Goal: Use online tool/utility: Use online tool/utility

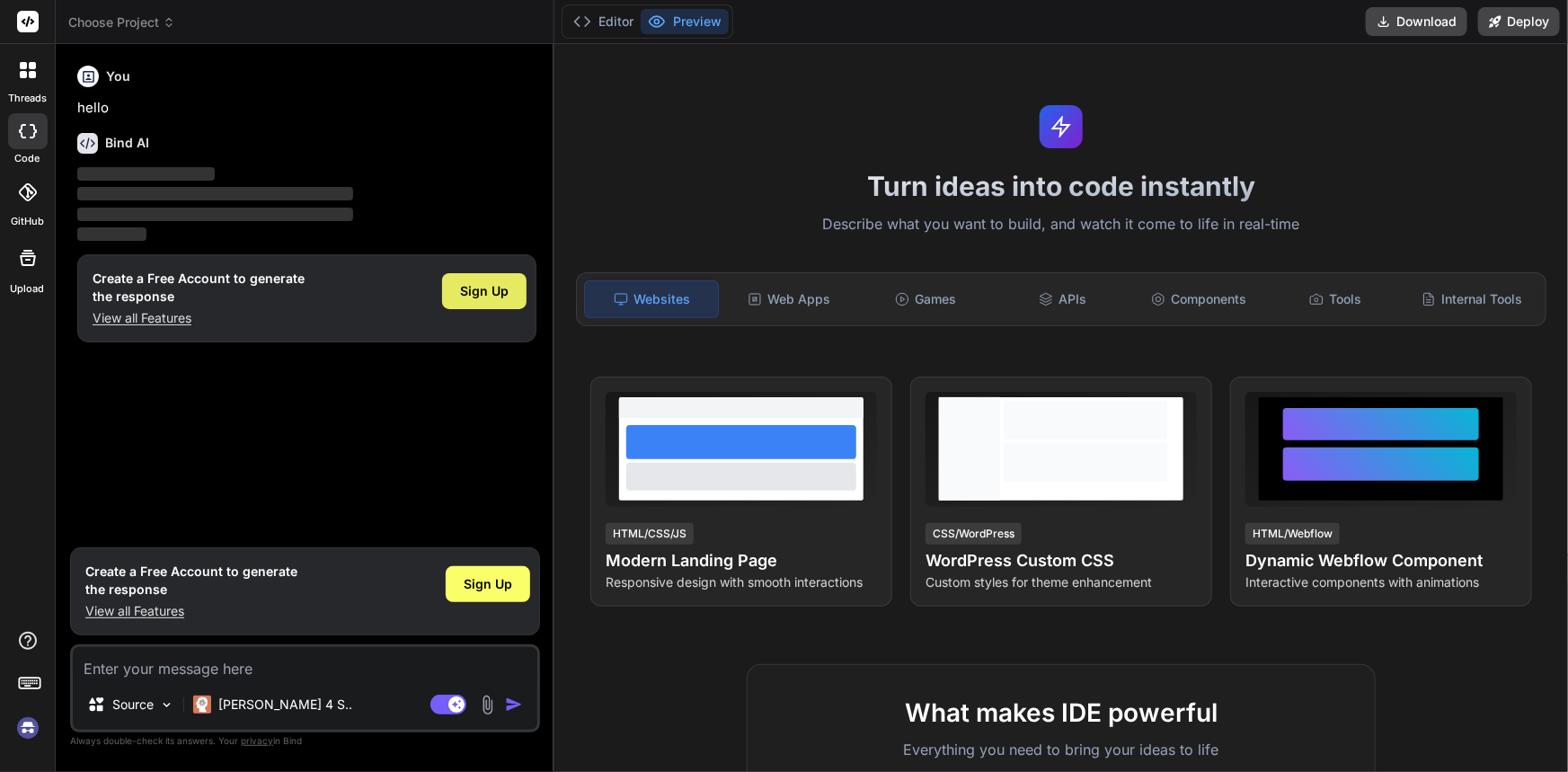
click at [472, 295] on span "Sign Up" at bounding box center [485, 291] width 48 height 18
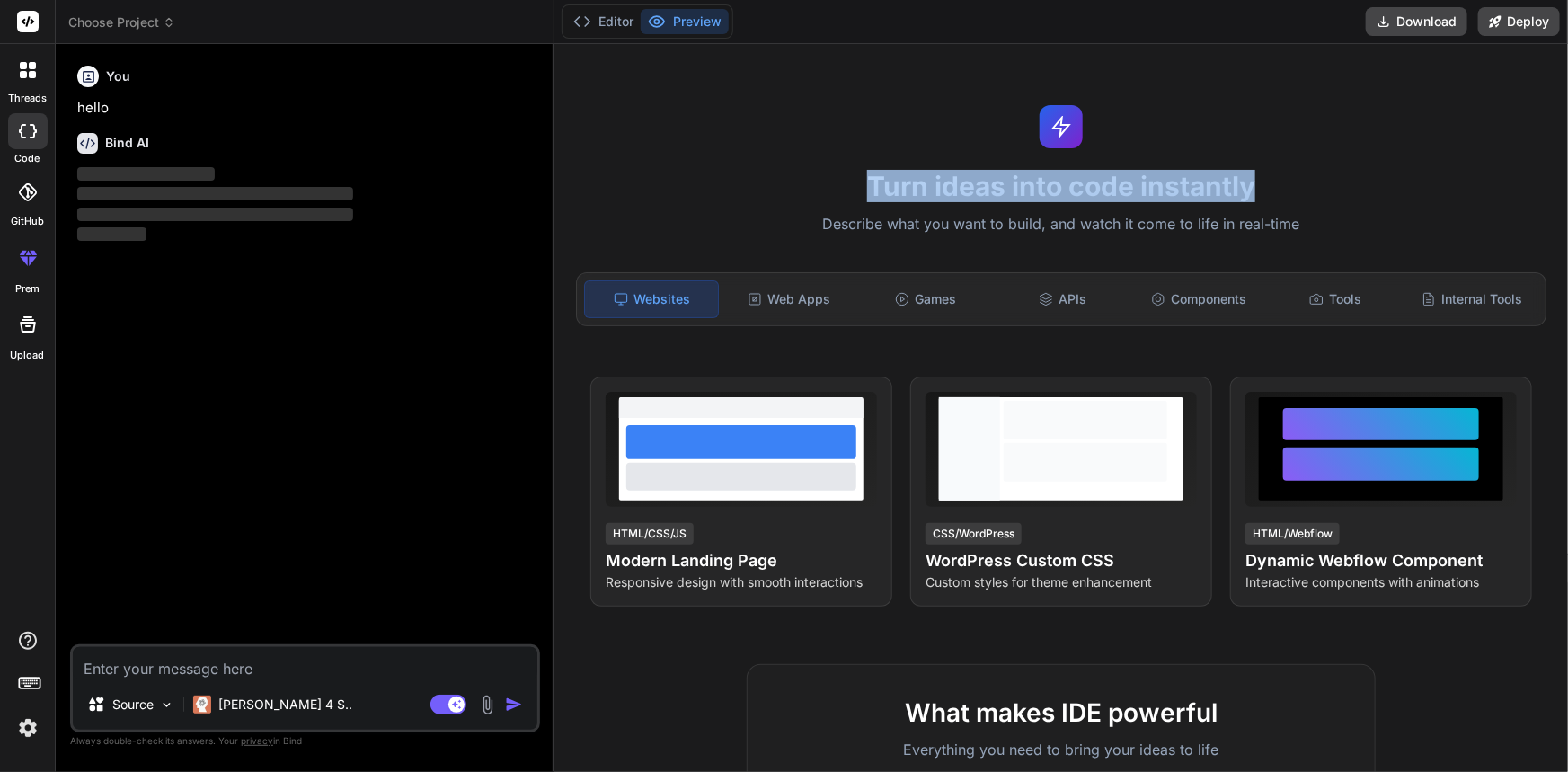
drag, startPoint x: 837, startPoint y: 189, endPoint x: 1258, endPoint y: 187, distance: 421.0
click at [1258, 187] on h1 "Turn ideas into code instantly" at bounding box center [1061, 186] width 992 height 32
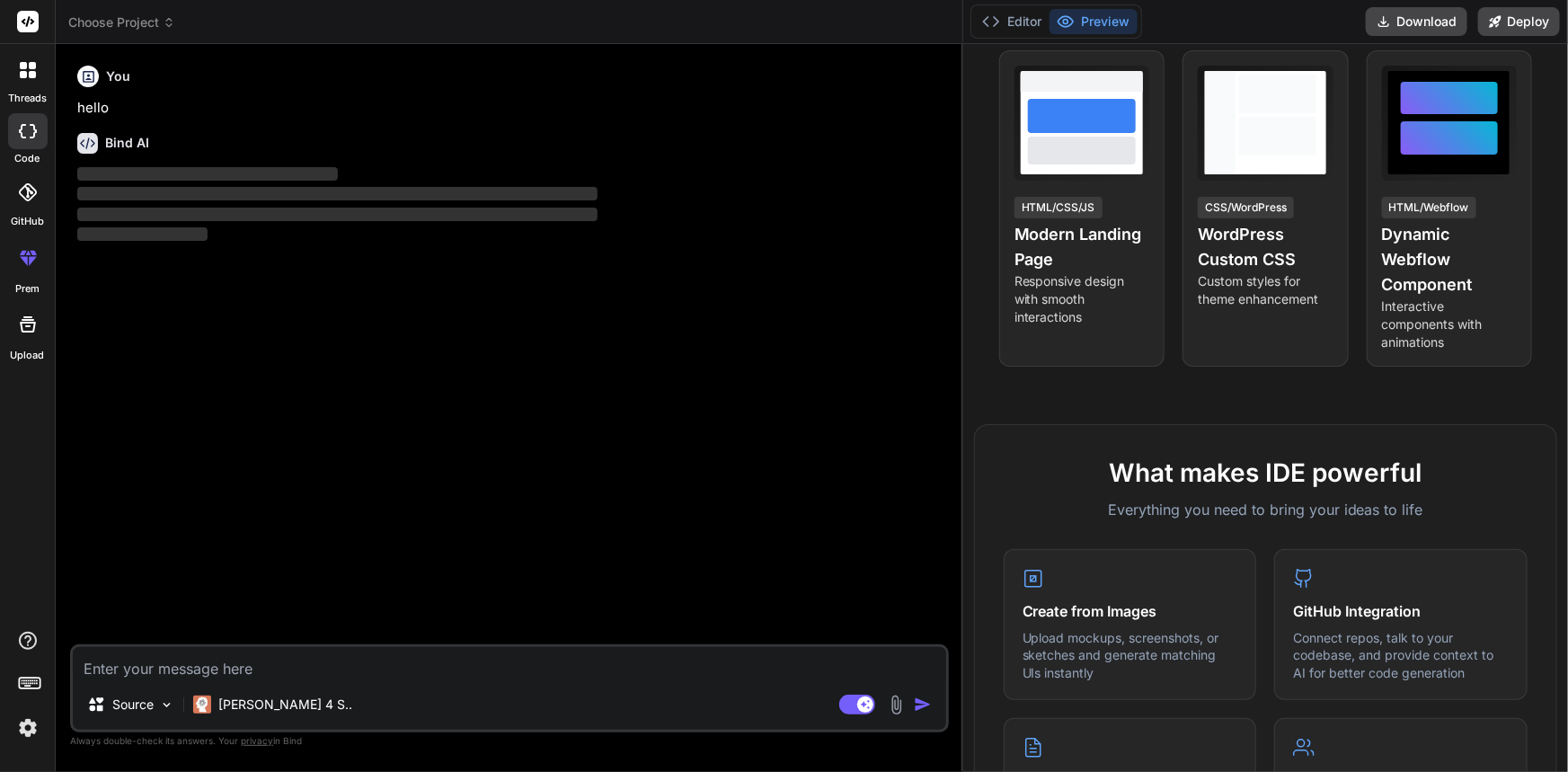
scroll to position [339, 0]
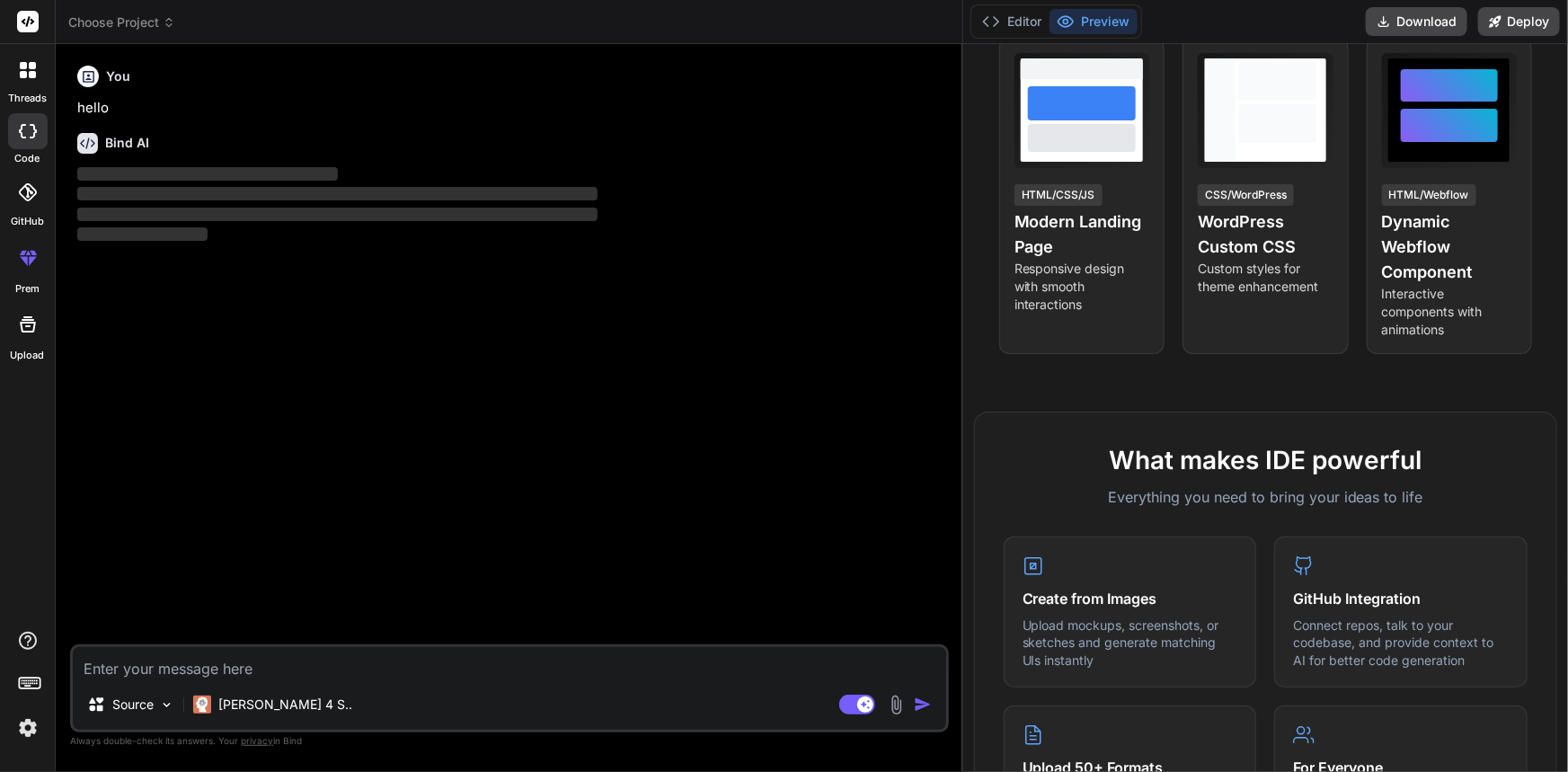
drag, startPoint x: 552, startPoint y: 394, endPoint x: 1361, endPoint y: 388, distance: 809.0
click at [1361, 388] on div "Choose Project Created with Pixso. Bind AI Web Search Created with Pixso. Code …" at bounding box center [812, 386] width 1512 height 772
click at [1090, 20] on button "Preview" at bounding box center [1093, 21] width 88 height 25
click at [1024, 23] on button "Editor" at bounding box center [1012, 21] width 74 height 25
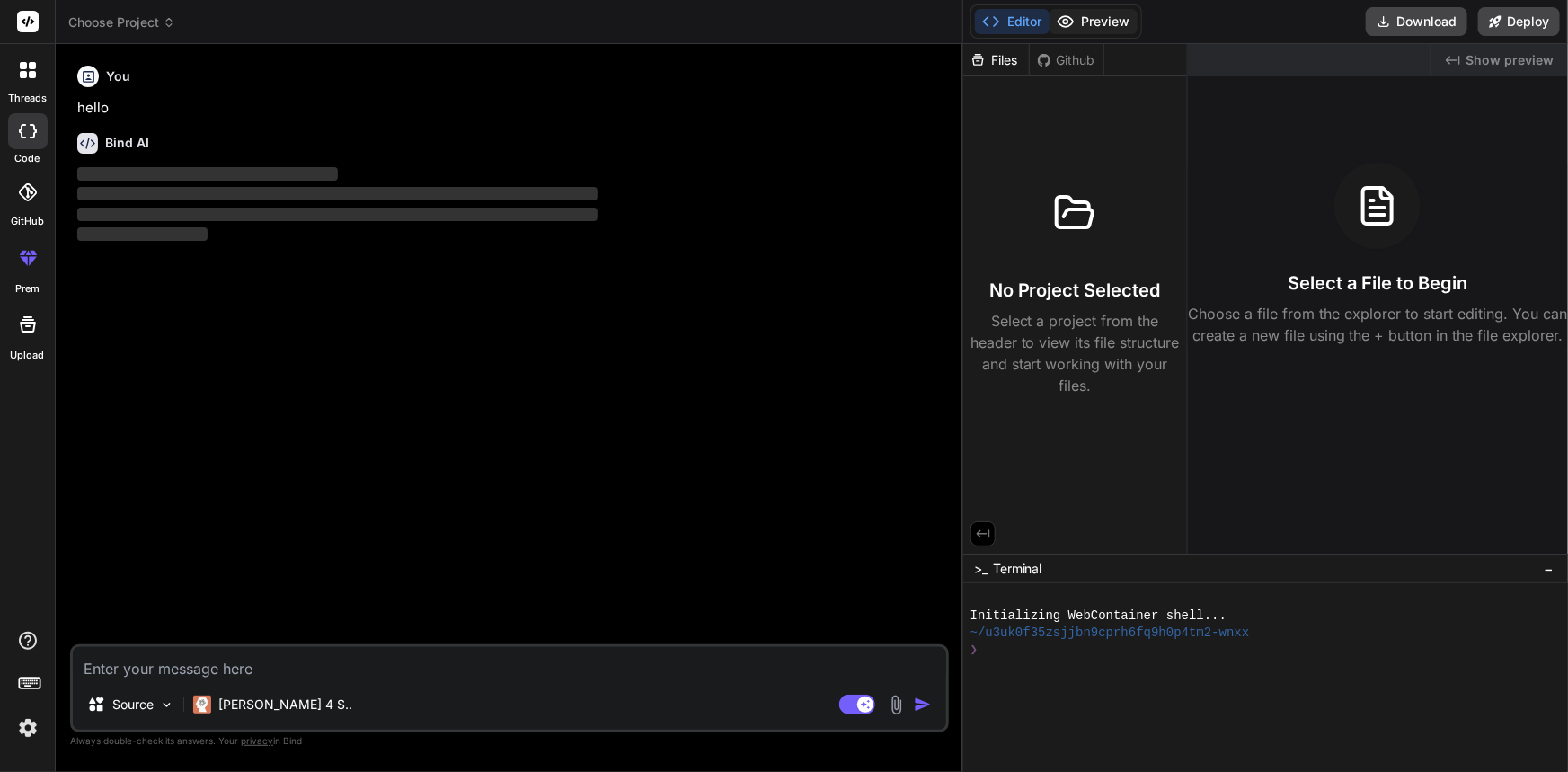
click at [1091, 25] on button "Preview" at bounding box center [1093, 21] width 88 height 25
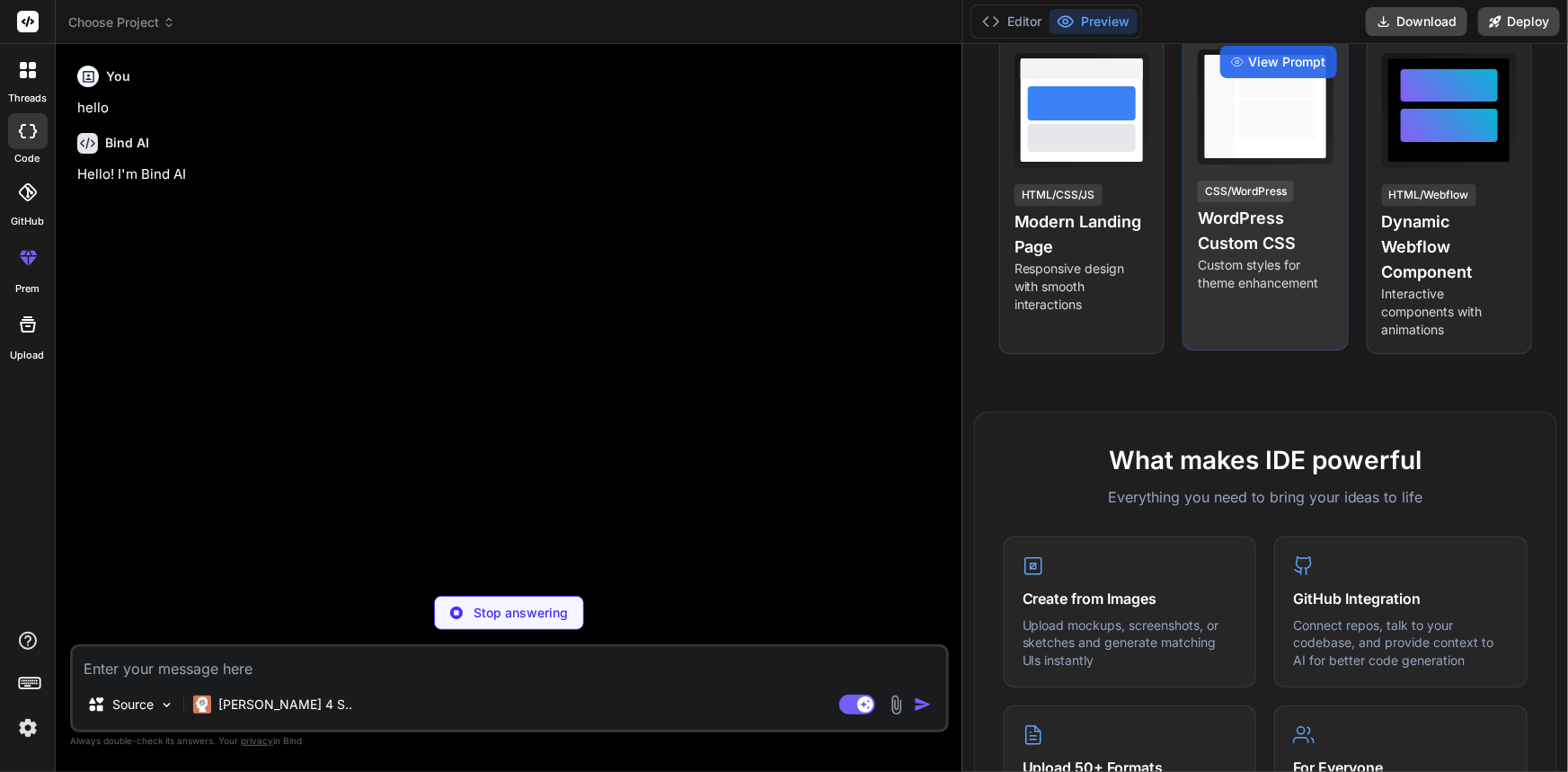
drag, startPoint x: 962, startPoint y: 222, endPoint x: 1248, endPoint y: 207, distance: 286.4
click at [1248, 207] on div "Choose Project Created with Pixso. Bind AI Web Search Created with Pixso. Code …" at bounding box center [812, 386] width 1512 height 772
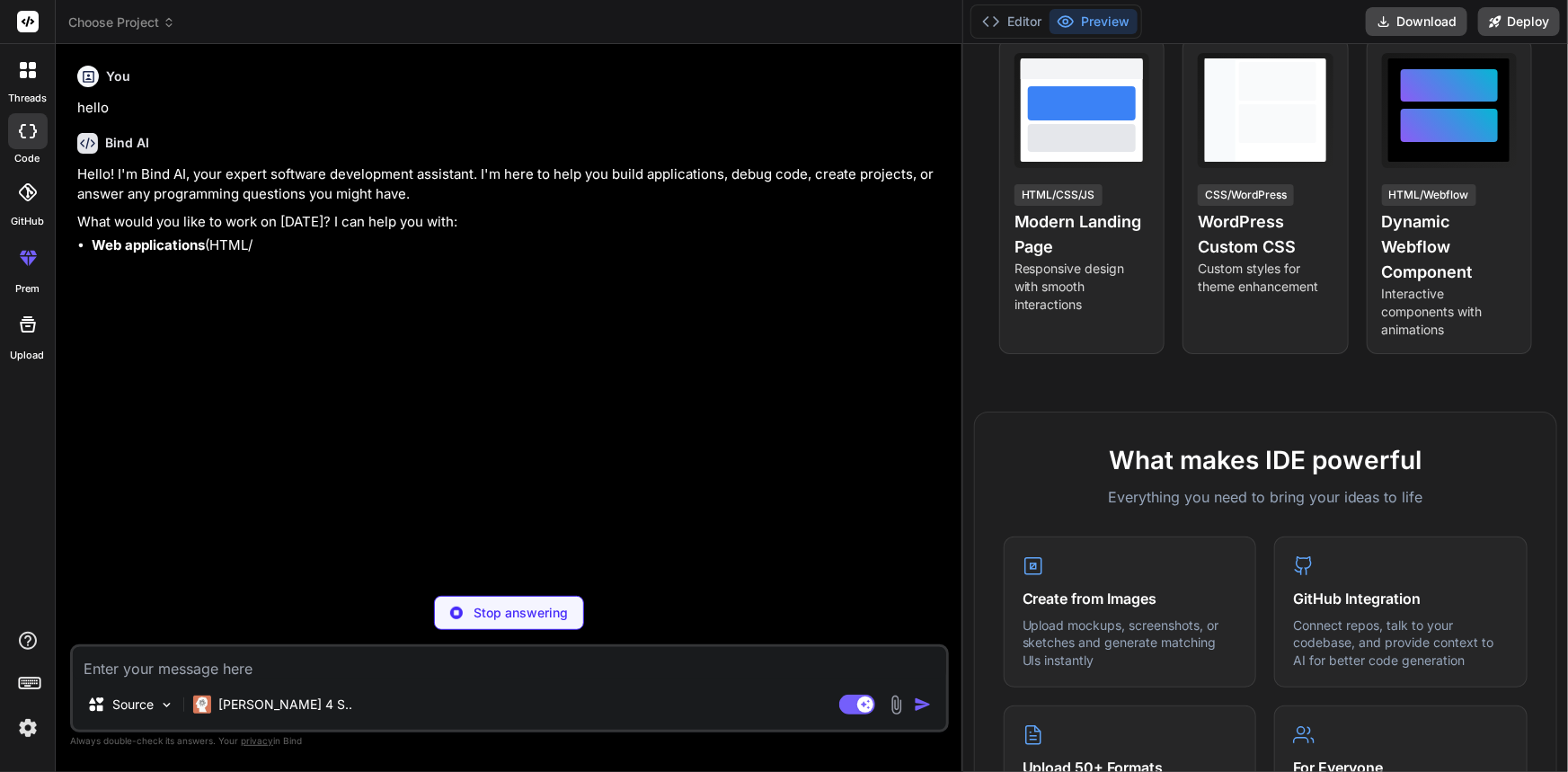
click at [412, 668] on textarea at bounding box center [509, 663] width 873 height 32
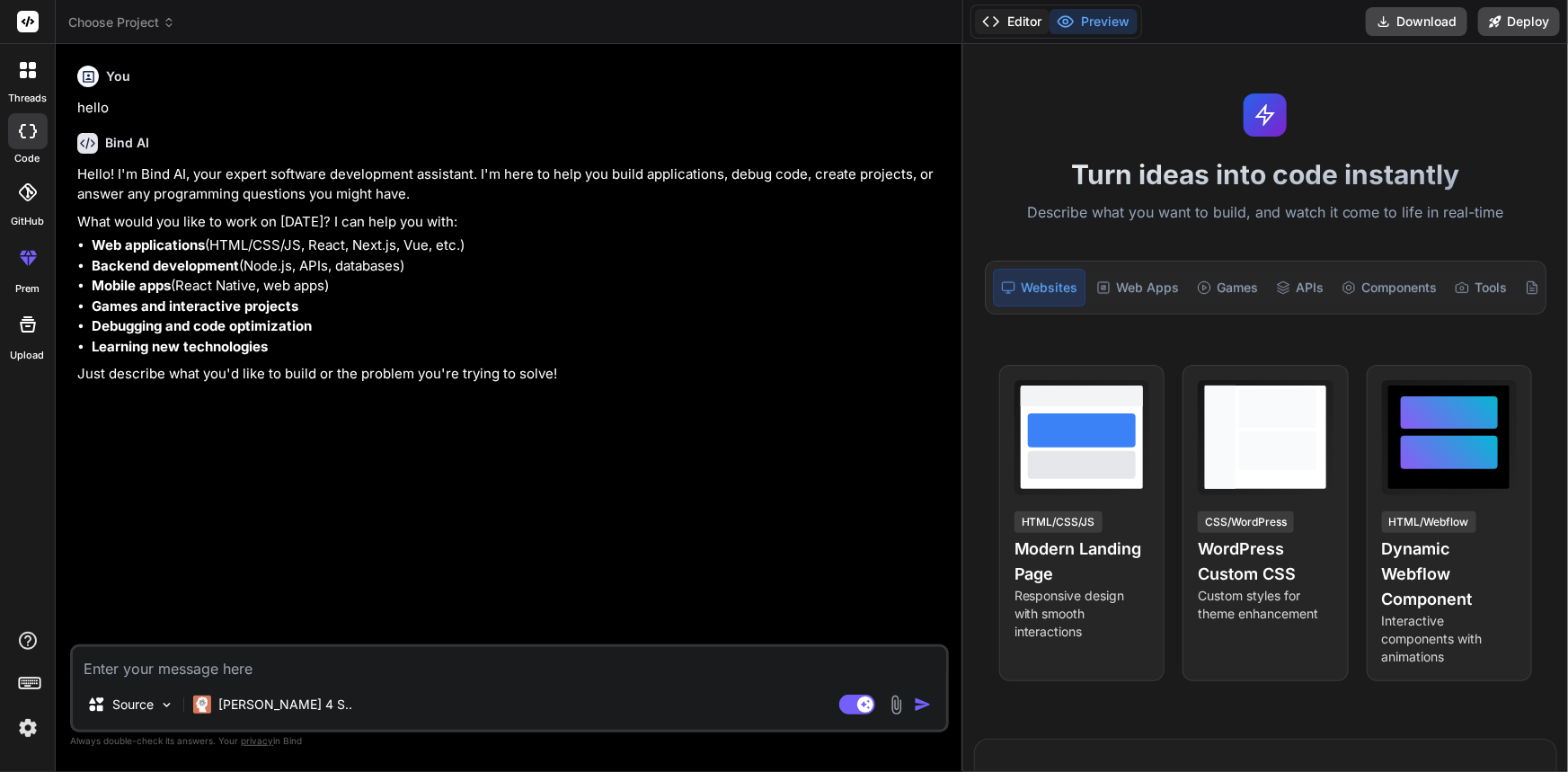
scroll to position [0, 0]
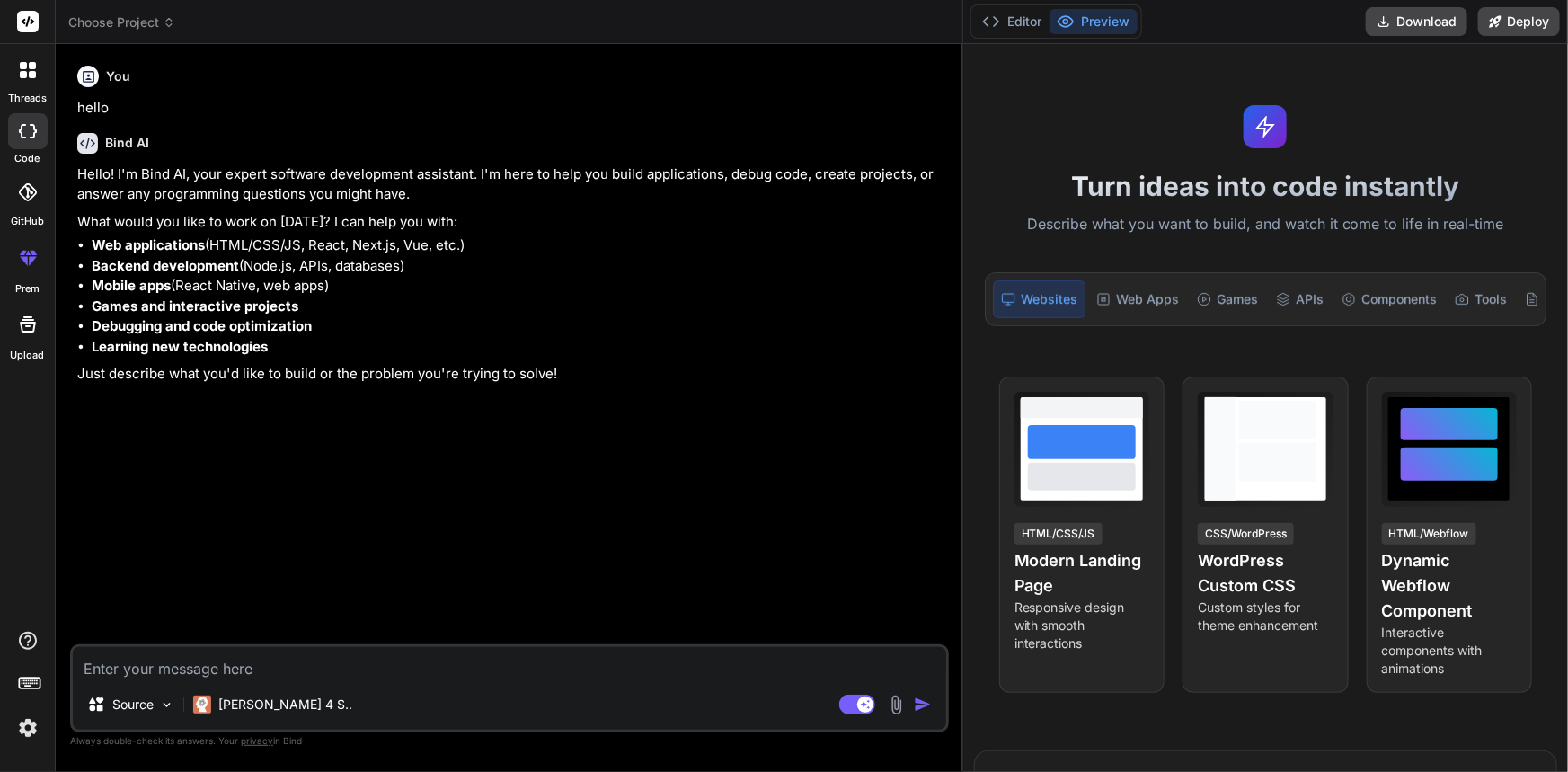
click at [21, 87] on div at bounding box center [27, 70] width 38 height 38
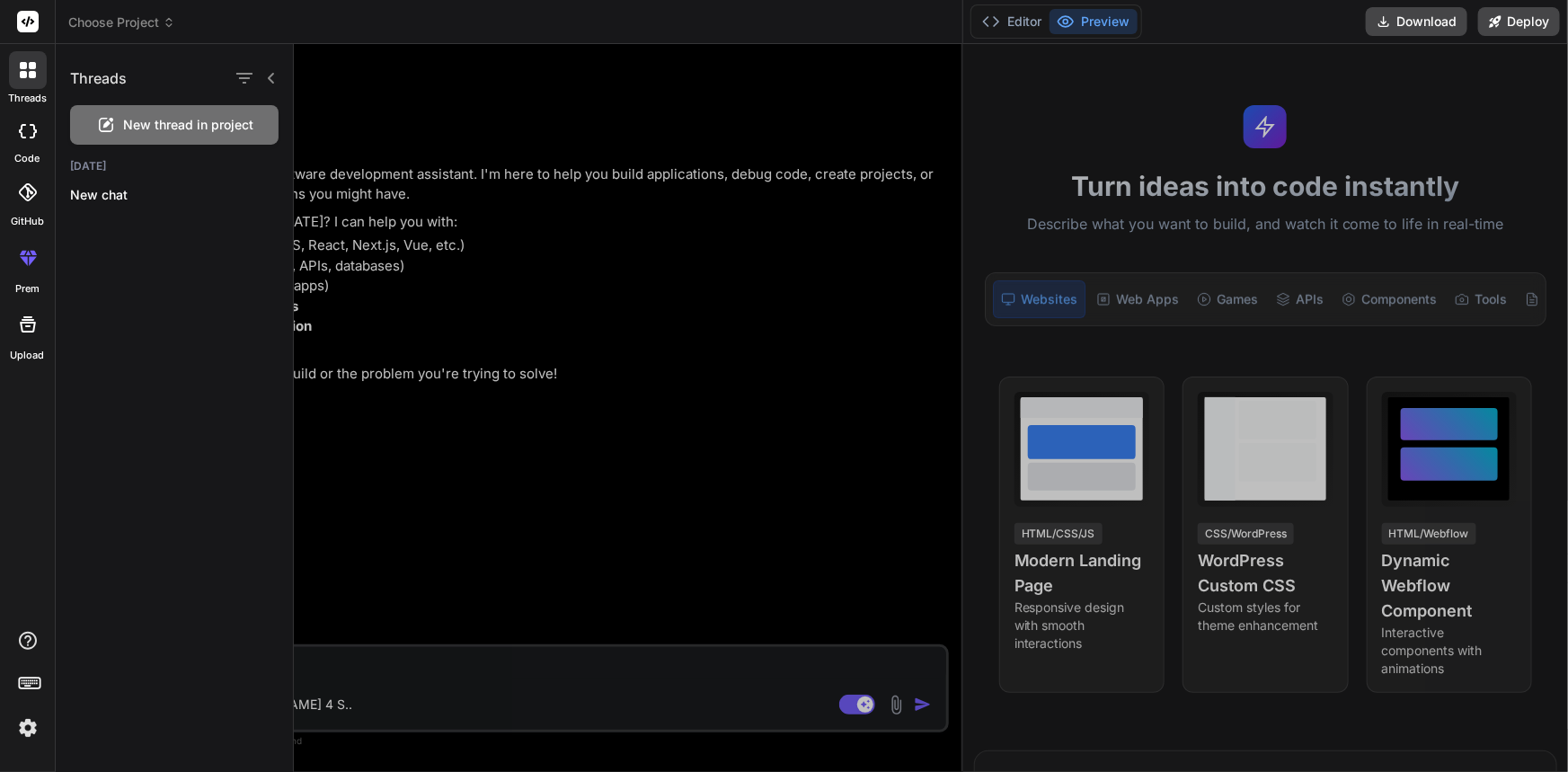
click at [28, 136] on icon at bounding box center [28, 131] width 18 height 15
type textarea "x"
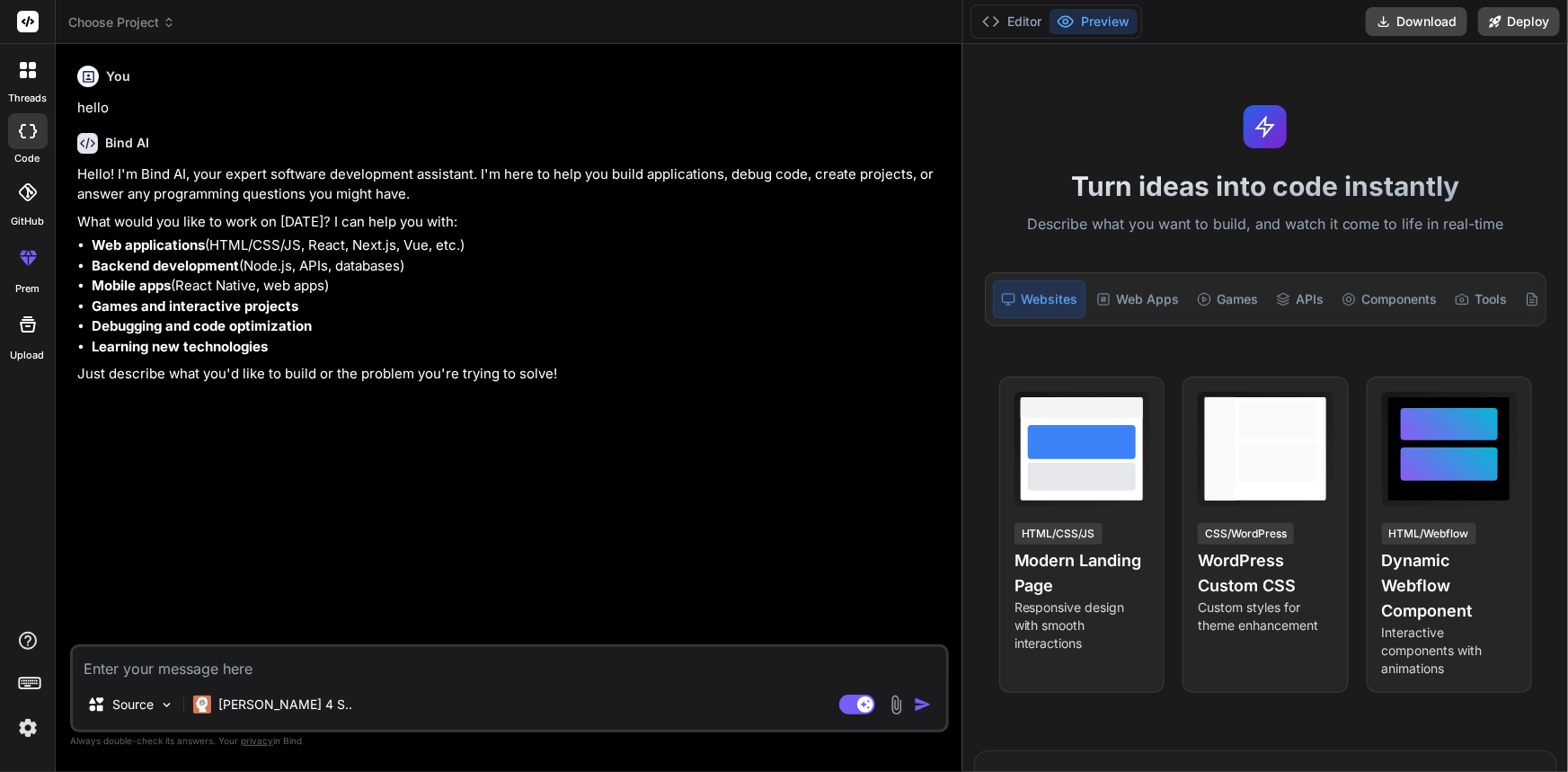
click at [370, 652] on textarea at bounding box center [509, 663] width 873 height 32
paste textarea "[EMAIL_ADDRESS][DOMAIN_NAME]"
type textarea "[EMAIL_ADDRESS][DOMAIN_NAME]"
type textarea "x"
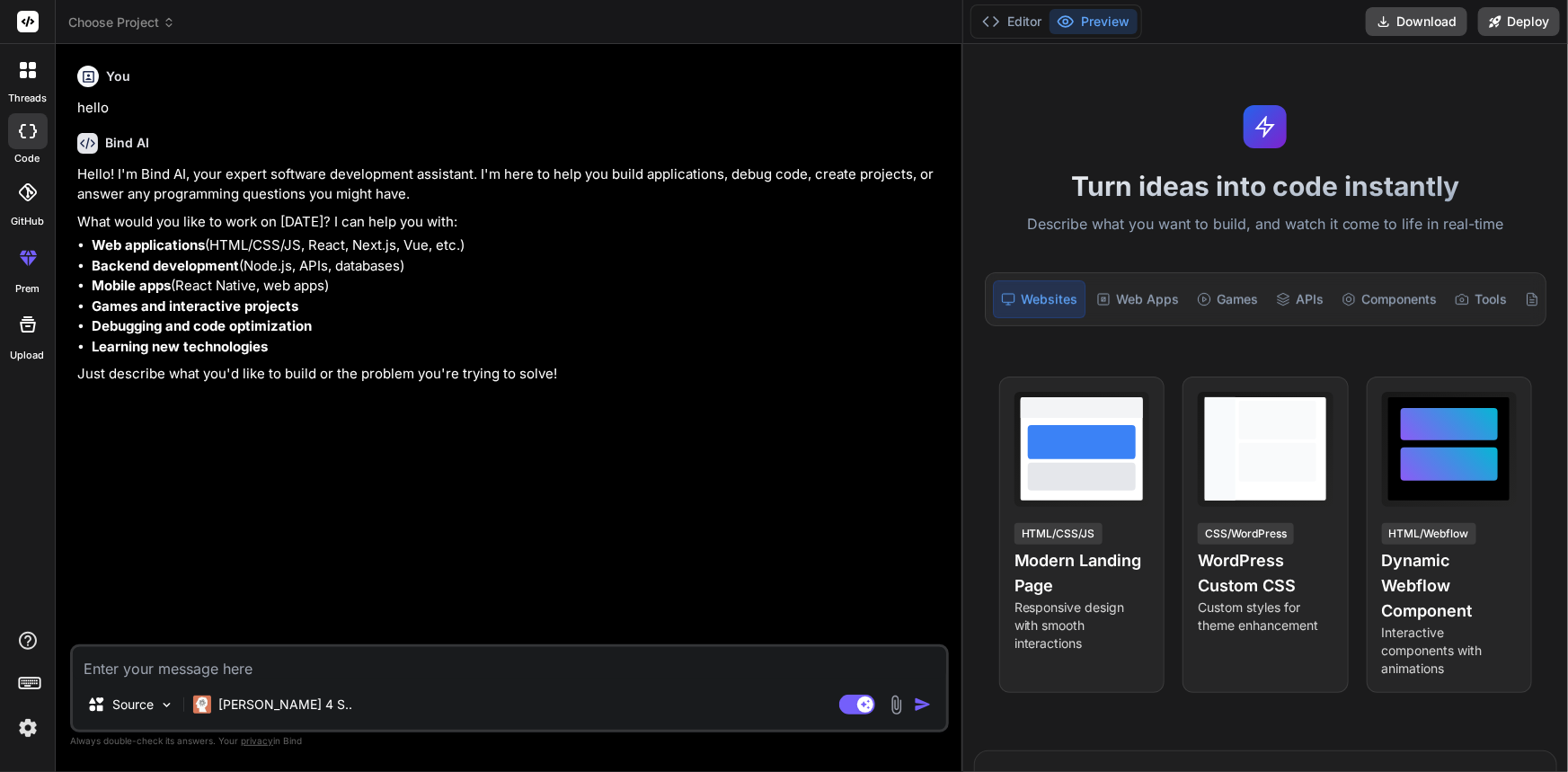
paste textarea "public decimal CalculateAADAmount(PendingRevenueViewModel data) { decimal per; …"
type textarea "public decimal CalculateAADAmount(PendingRevenueViewModel data) { decimal per; …"
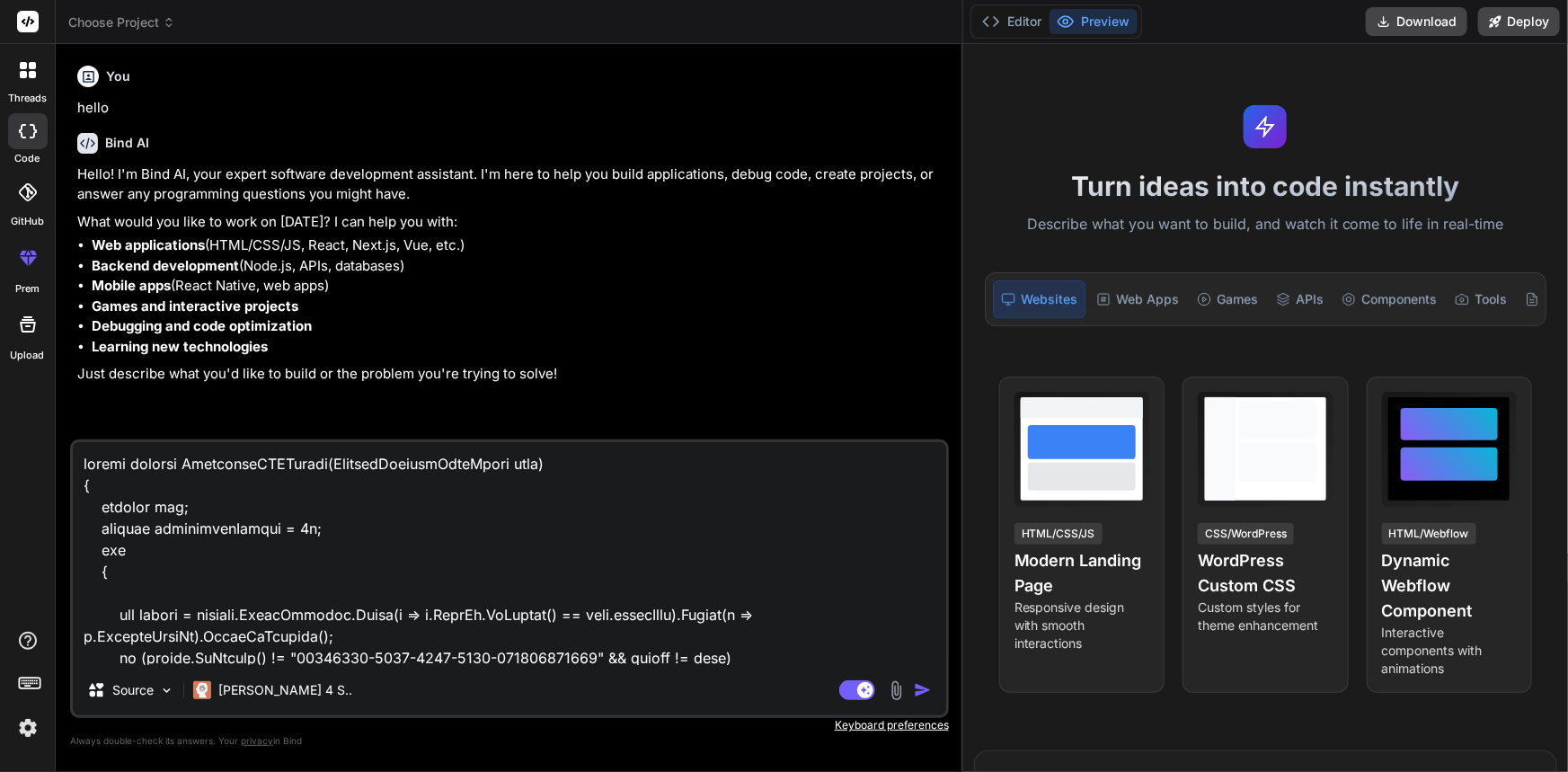
scroll to position [3128, 0]
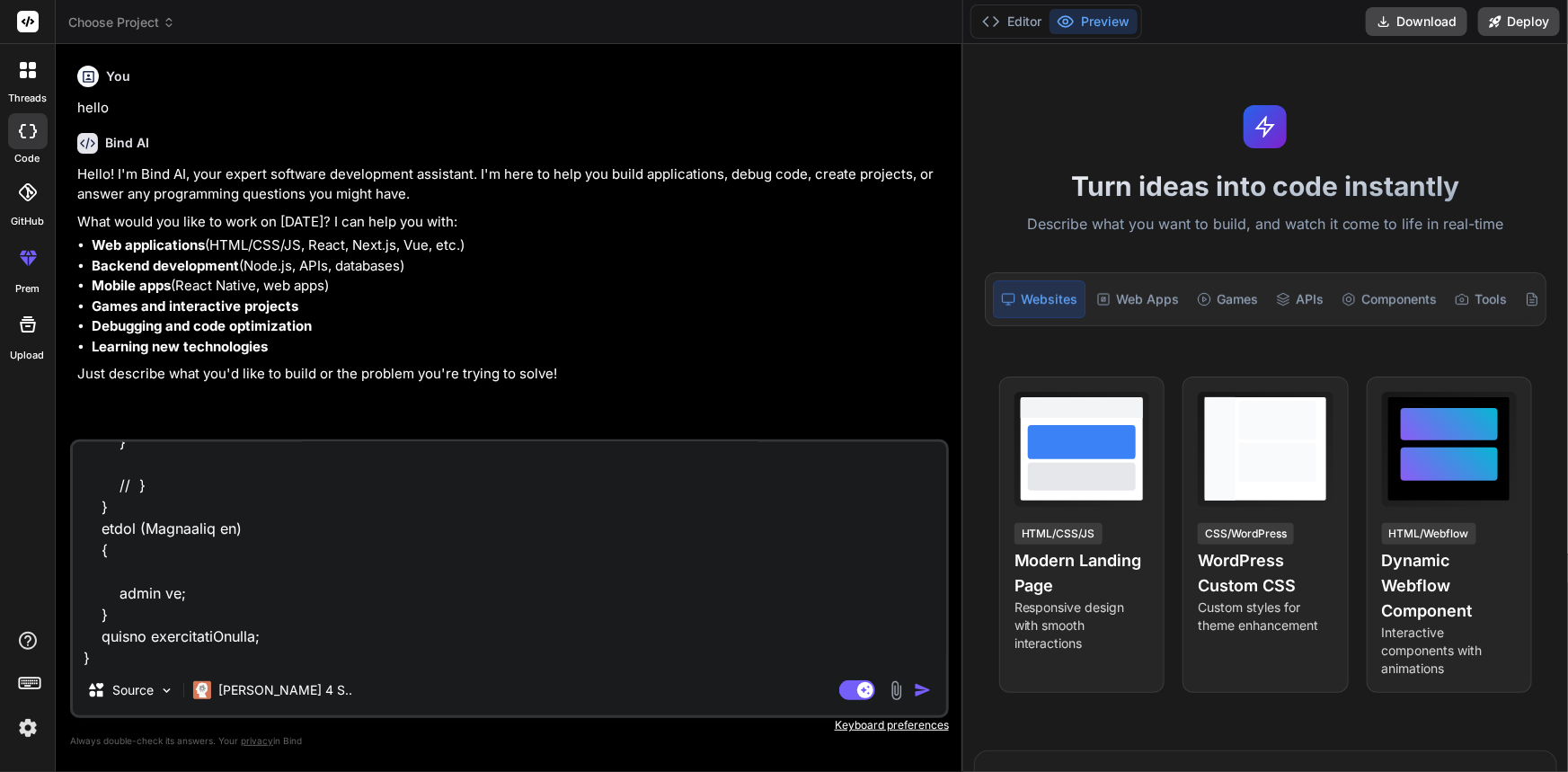
type textarea "x"
type textarea "public decimal CalculateAADAmount(PendingRevenueViewModel data) { decimal per; …"
type textarea "x"
type textarea "public decimal CalculateAADAmount(PendingRevenueViewModel data) { decimal per; …"
type textarea "x"
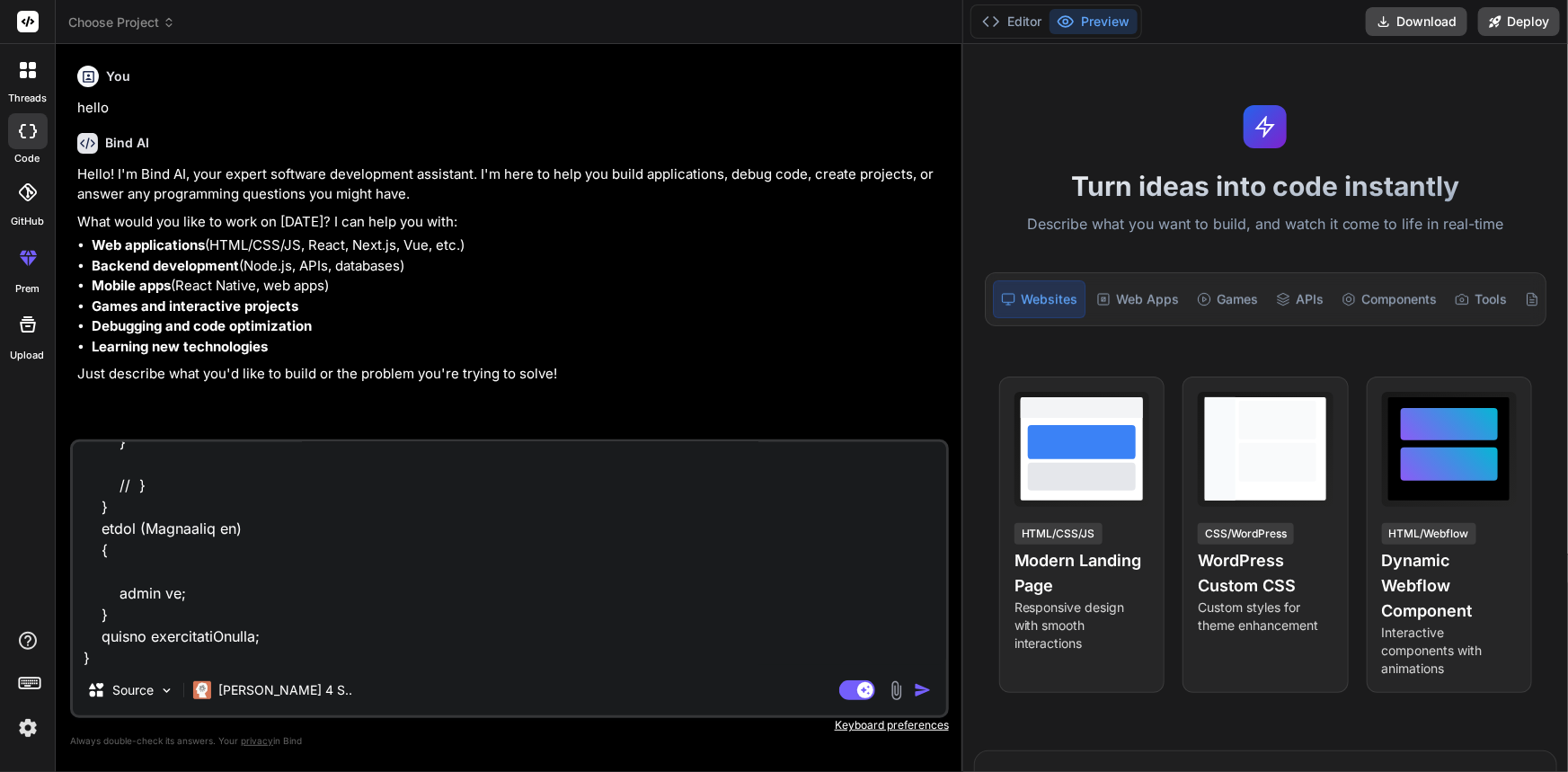
scroll to position [3170, 0]
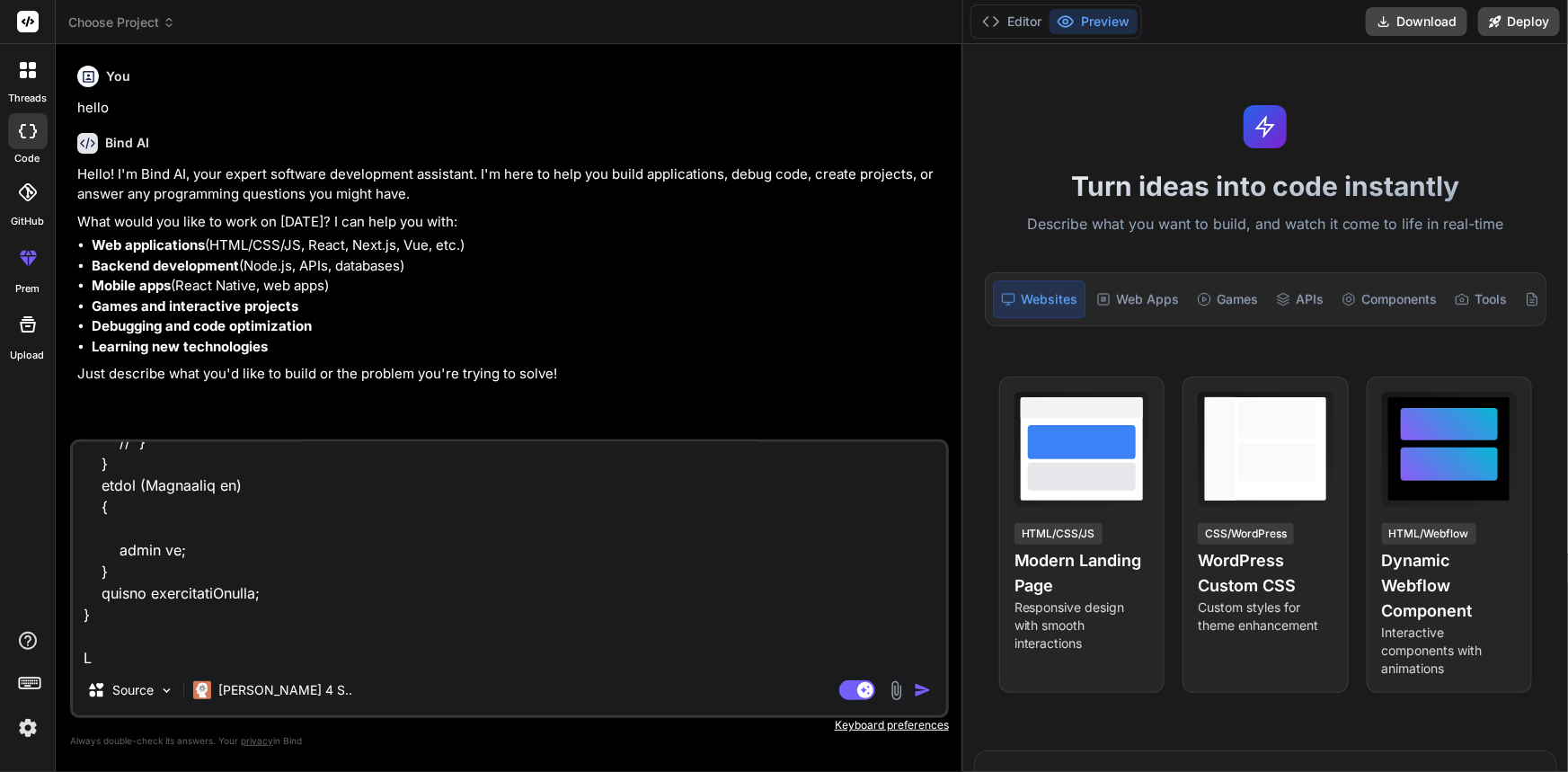
type textarea "public decimal CalculateAADAmount(PendingRevenueViewModel data) { decimal per; …"
type textarea "x"
type textarea "public decimal CalculateAADAmount(PendingRevenueViewModel data) { decimal per; …"
type textarea "x"
type textarea "public decimal CalculateAADAmount(PendingRevenueViewModel data) { decimal per; …"
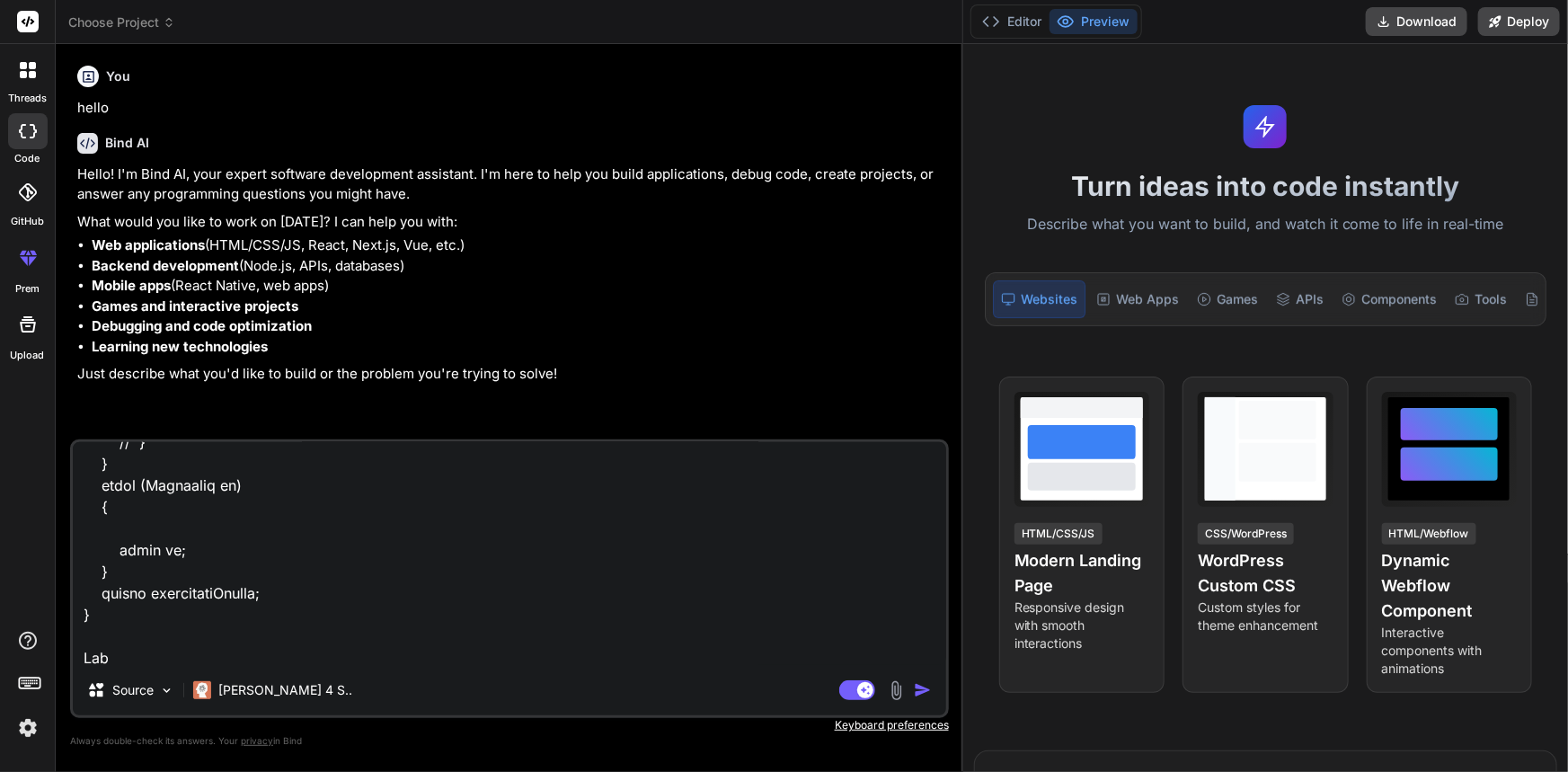
type textarea "x"
type textarea "public decimal CalculateAADAmount(PendingRevenueViewModel data) { decimal per; …"
type textarea "x"
type textarea "public decimal CalculateAADAmount(PendingRevenueViewModel data) { decimal per; …"
type textarea "x"
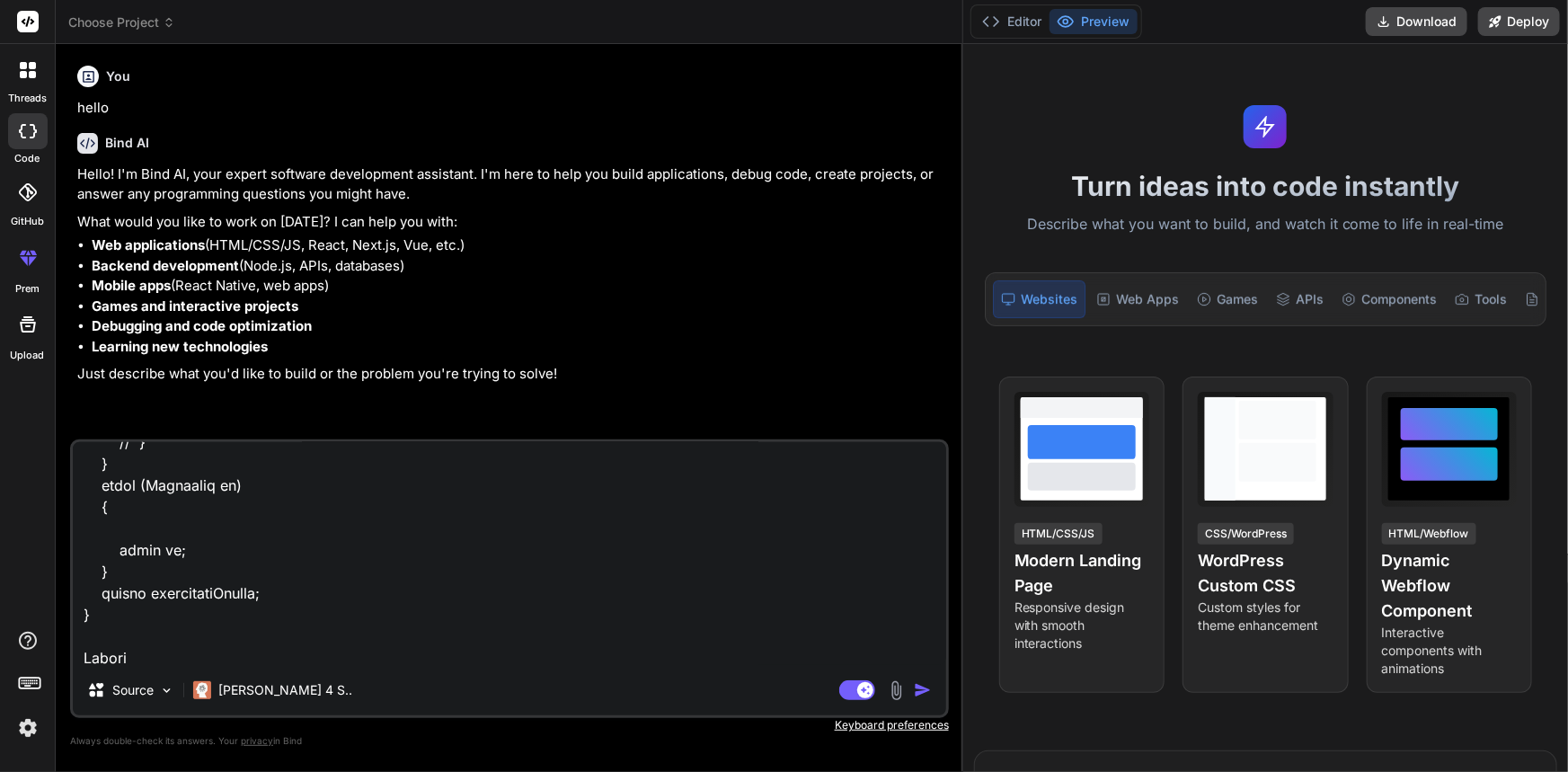
type textarea "public decimal CalculateAADAmount(PendingRevenueViewModel data) { decimal per; …"
type textarea "x"
type textarea "public decimal CalculateAADAmount(PendingRevenueViewModel data) { decimal per; …"
type textarea "x"
type textarea "public decimal CalculateAADAmount(PendingRevenueViewModel data) { decimal per; …"
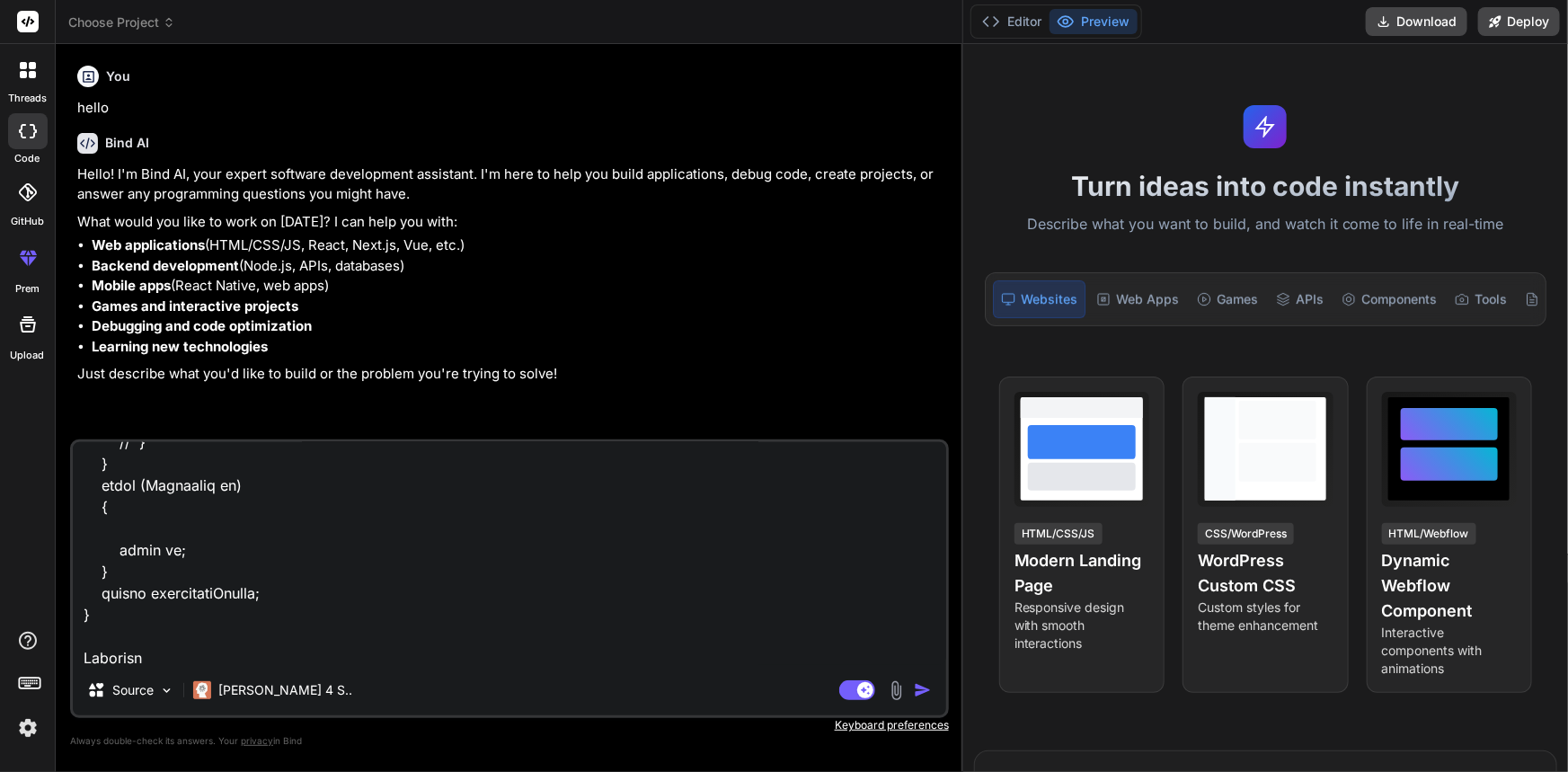
type textarea "x"
type textarea "public decimal CalculateAADAmount(PendingRevenueViewModel data) { decimal per; …"
type textarea "x"
type textarea "public decimal CalculateAADAmount(PendingRevenueViewModel data) { decimal per; …"
type textarea "x"
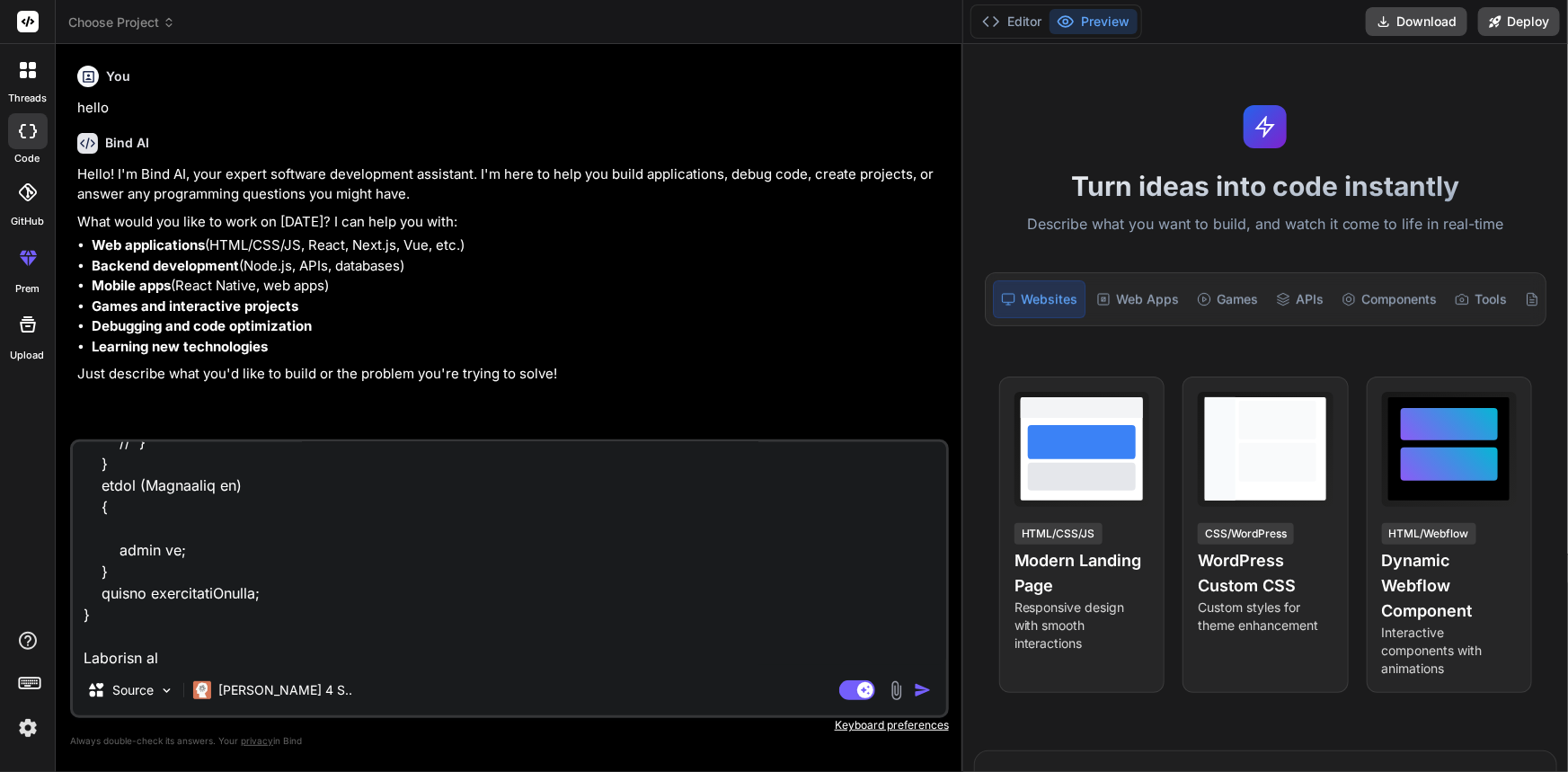
type textarea "public decimal CalculateAADAmount(PendingRevenueViewModel data) { decimal per; …"
type textarea "x"
type textarea "public decimal CalculateAADAmount(PendingRevenueViewModel data) { decimal per; …"
type textarea "x"
type textarea "public decimal CalculateAADAmount(PendingRevenueViewModel data) { decimal per; …"
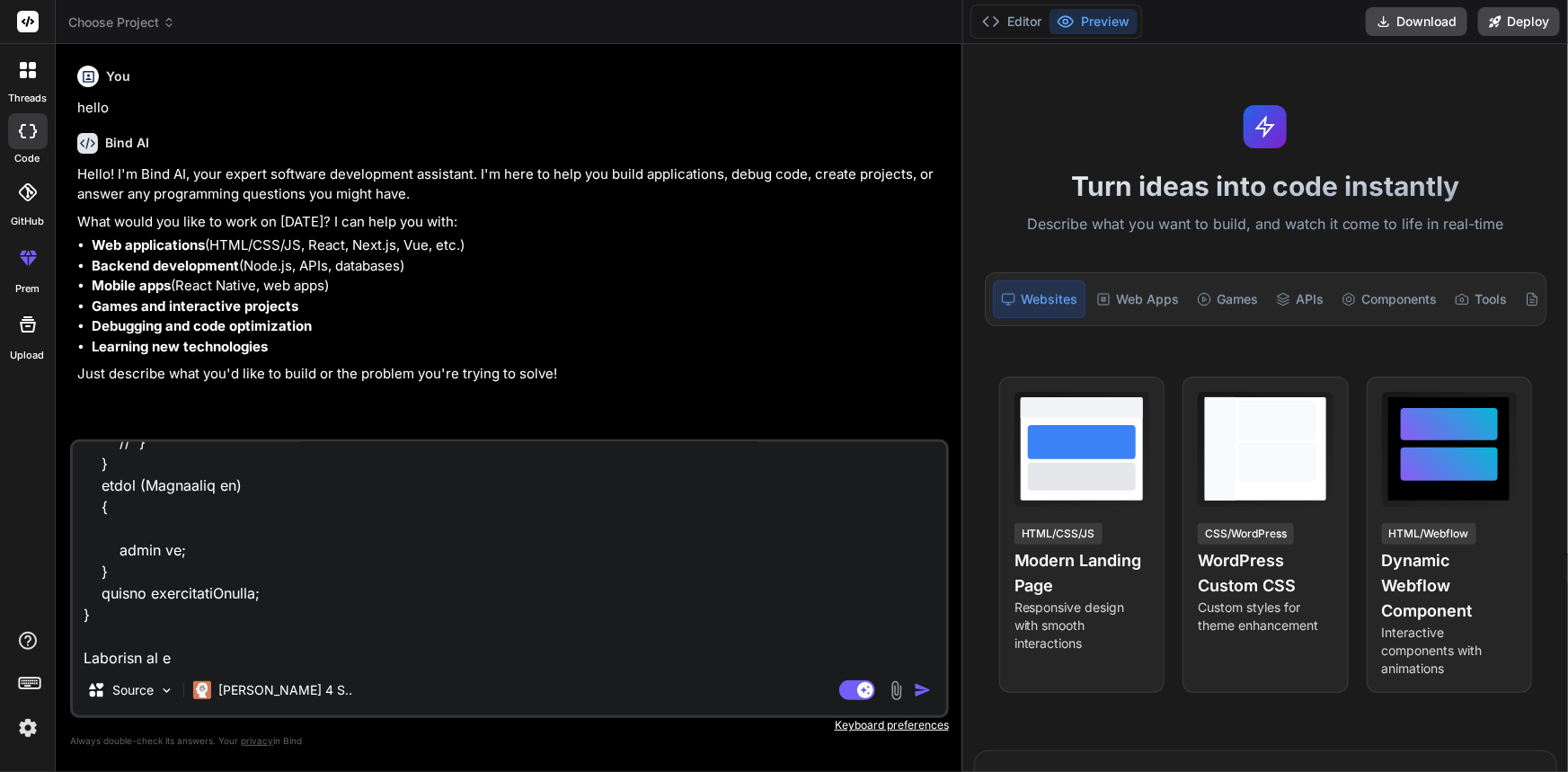
type textarea "x"
type textarea "public decimal CalculateAADAmount(PendingRevenueViewModel data) { decimal per; …"
type textarea "x"
type textarea "public decimal CalculateAADAmount(PendingRevenueViewModel data) { decimal per; …"
type textarea "x"
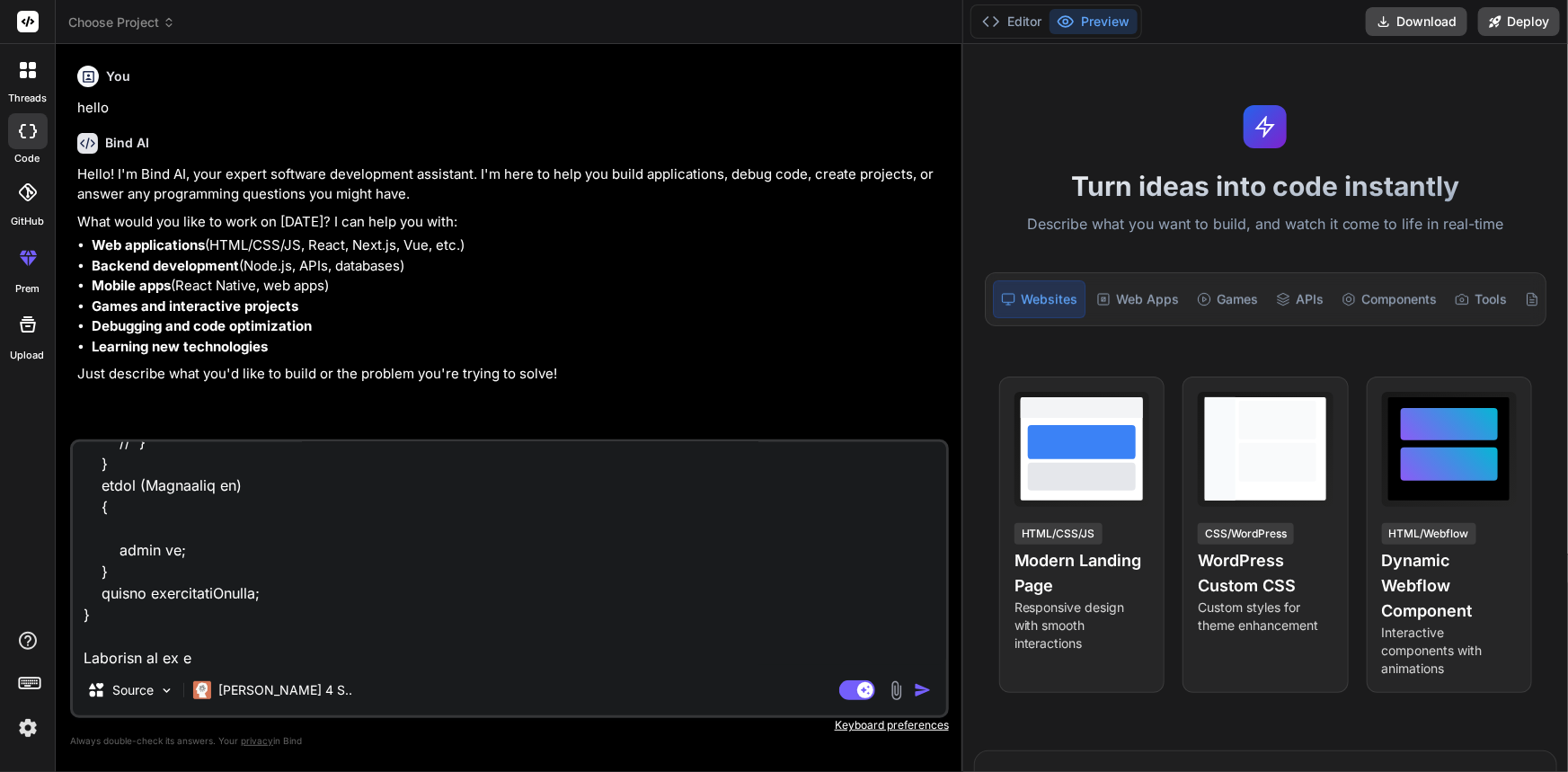
type textarea "public decimal CalculateAADAmount(PendingRevenueViewModel data) { decimal per; …"
type textarea "x"
type textarea "public decimal CalculateAADAmount(PendingRevenueViewModel data) { decimal per; …"
type textarea "x"
type textarea "public decimal CalculateAADAmount(PendingRevenueViewModel data) { decimal per; …"
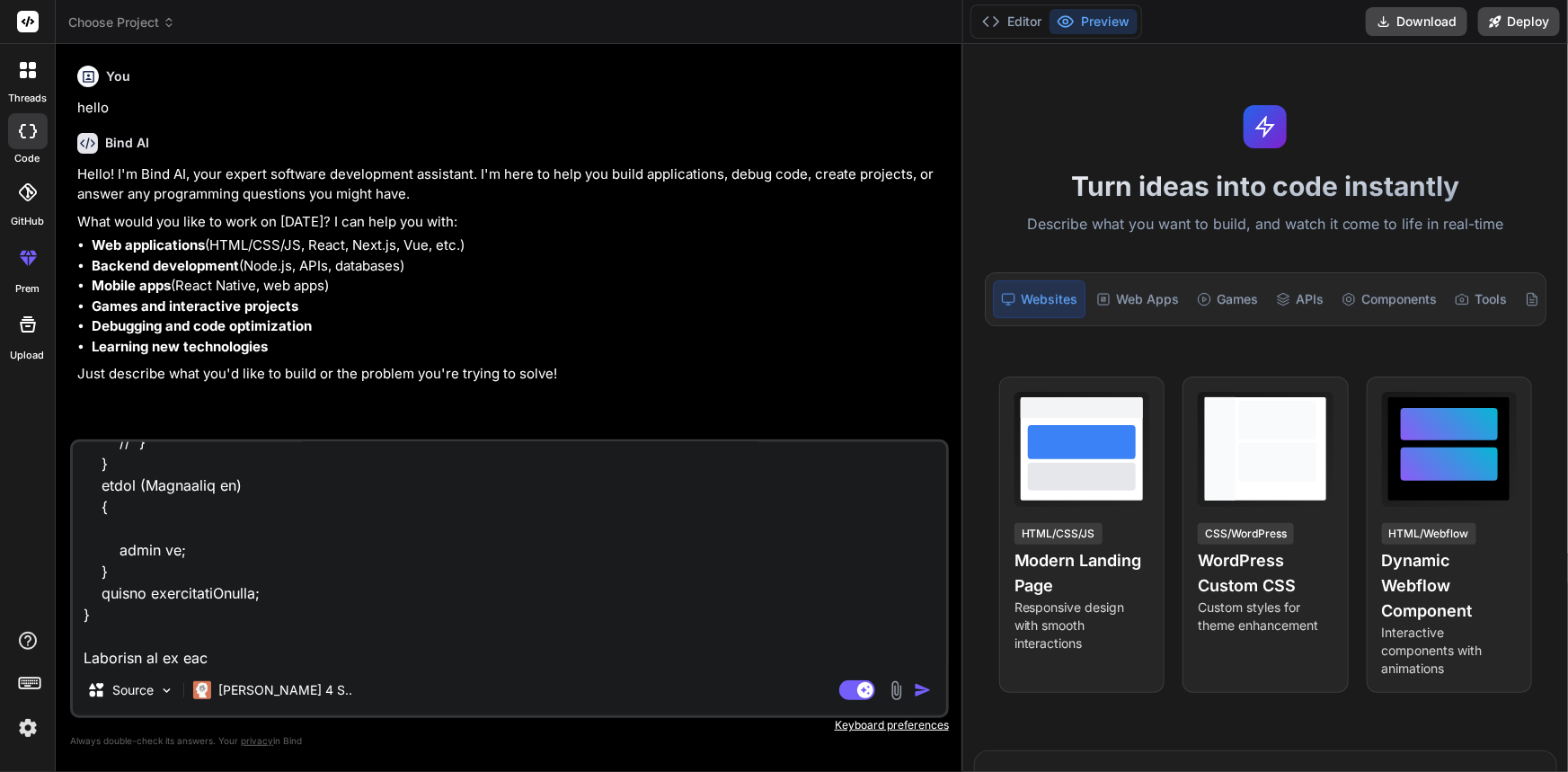
type textarea "x"
type textarea "public decimal CalculateAADAmount(PendingRevenueViewModel data) { decimal per; …"
type textarea "x"
type textarea "public decimal CalculateAADAmount(PendingRevenueViewModel data) { decimal per; …"
type textarea "x"
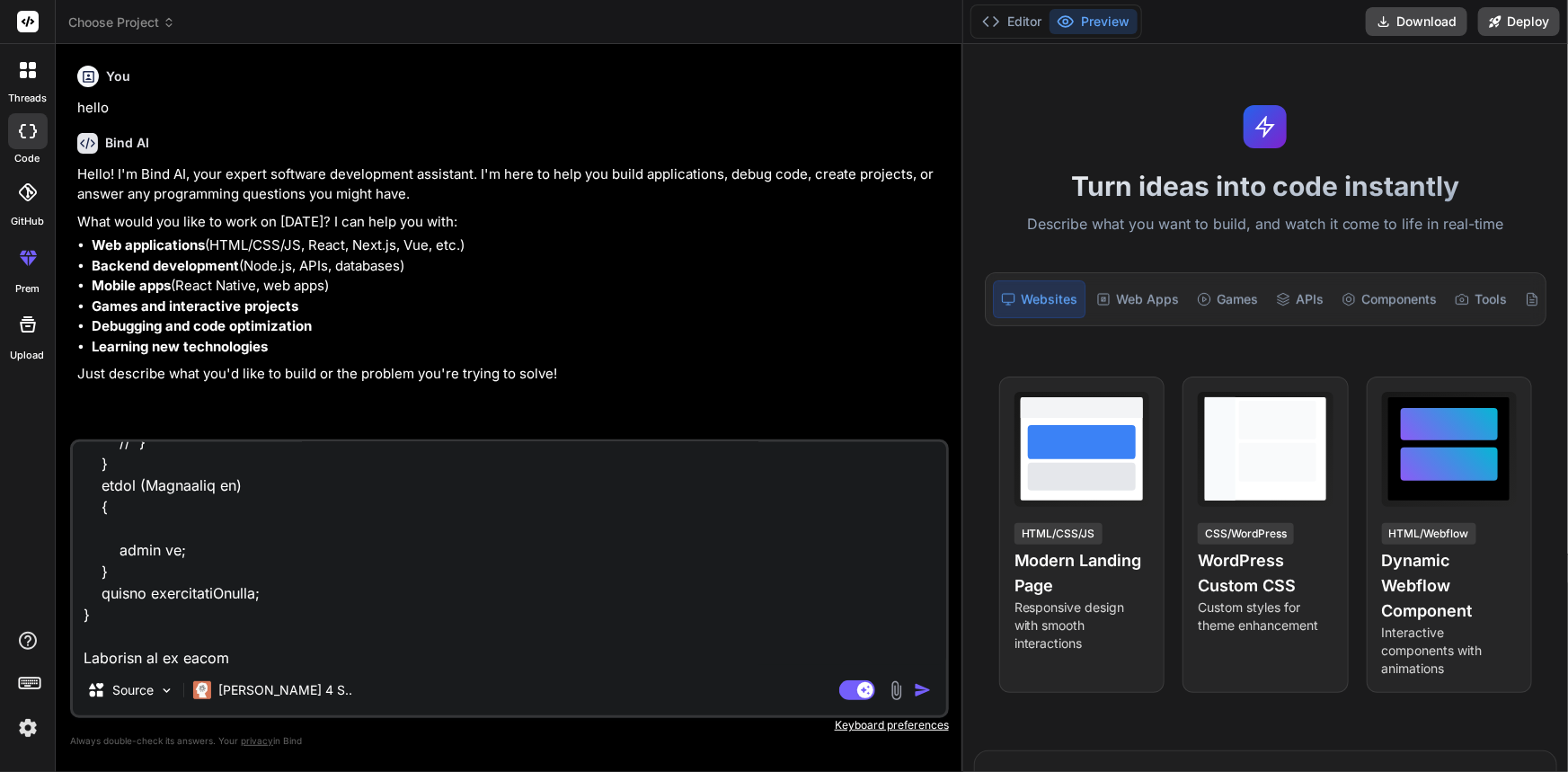
type textarea "public decimal CalculateAADAmount(PendingRevenueViewModel data) { decimal per; …"
type textarea "x"
type textarea "public decimal CalculateAADAmount(PendingRevenueViewModel data) { decimal per; …"
type textarea "x"
type textarea "public decimal CalculateAADAmount(PendingRevenueViewModel data) { decimal per; …"
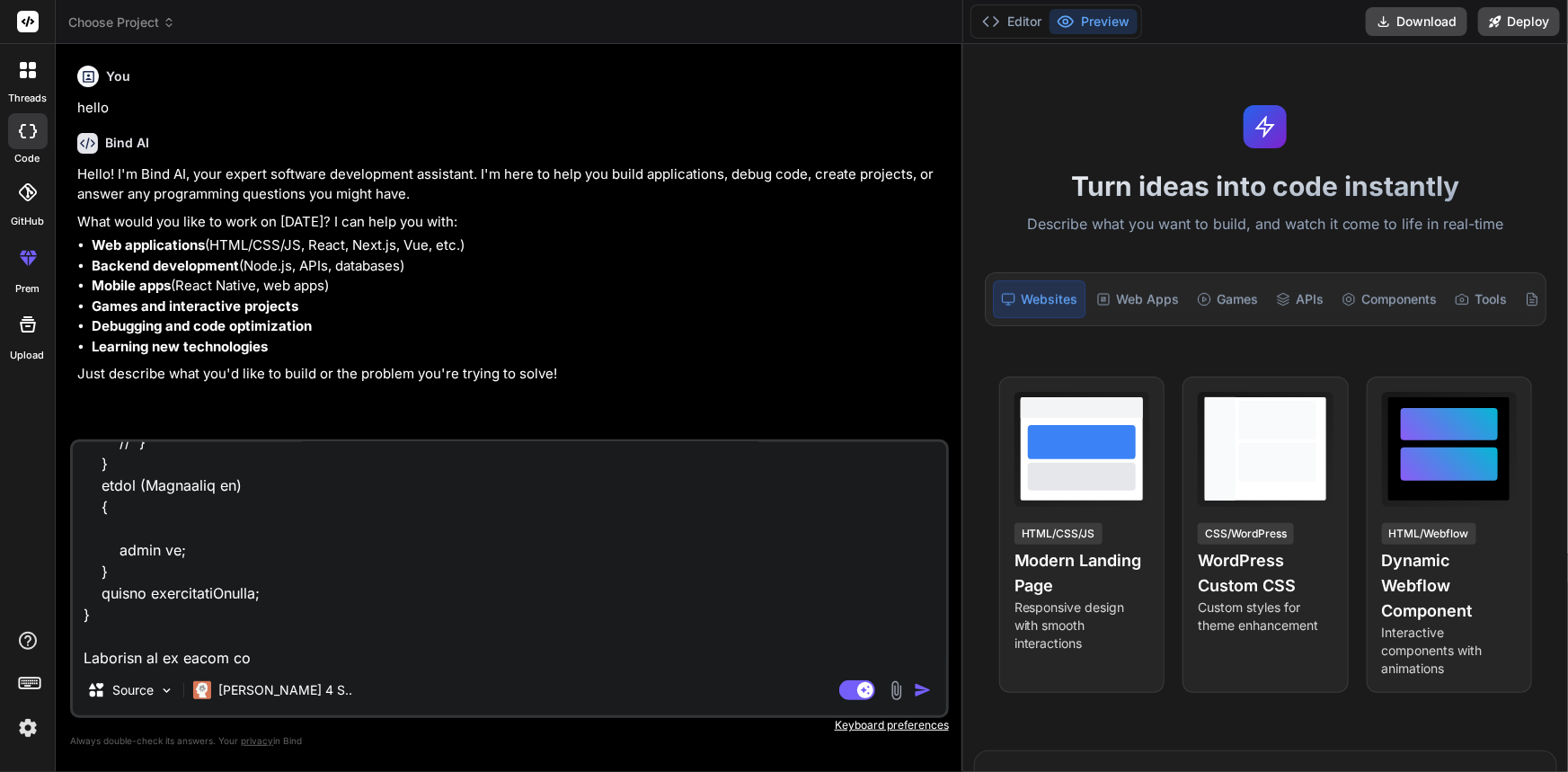
type textarea "x"
type textarea "public decimal CalculateAADAmount(PendingRevenueViewModel data) { decimal per; …"
type textarea "x"
type textarea "public decimal CalculateAADAmount(PendingRevenueViewModel data) { decimal per; …"
type textarea "x"
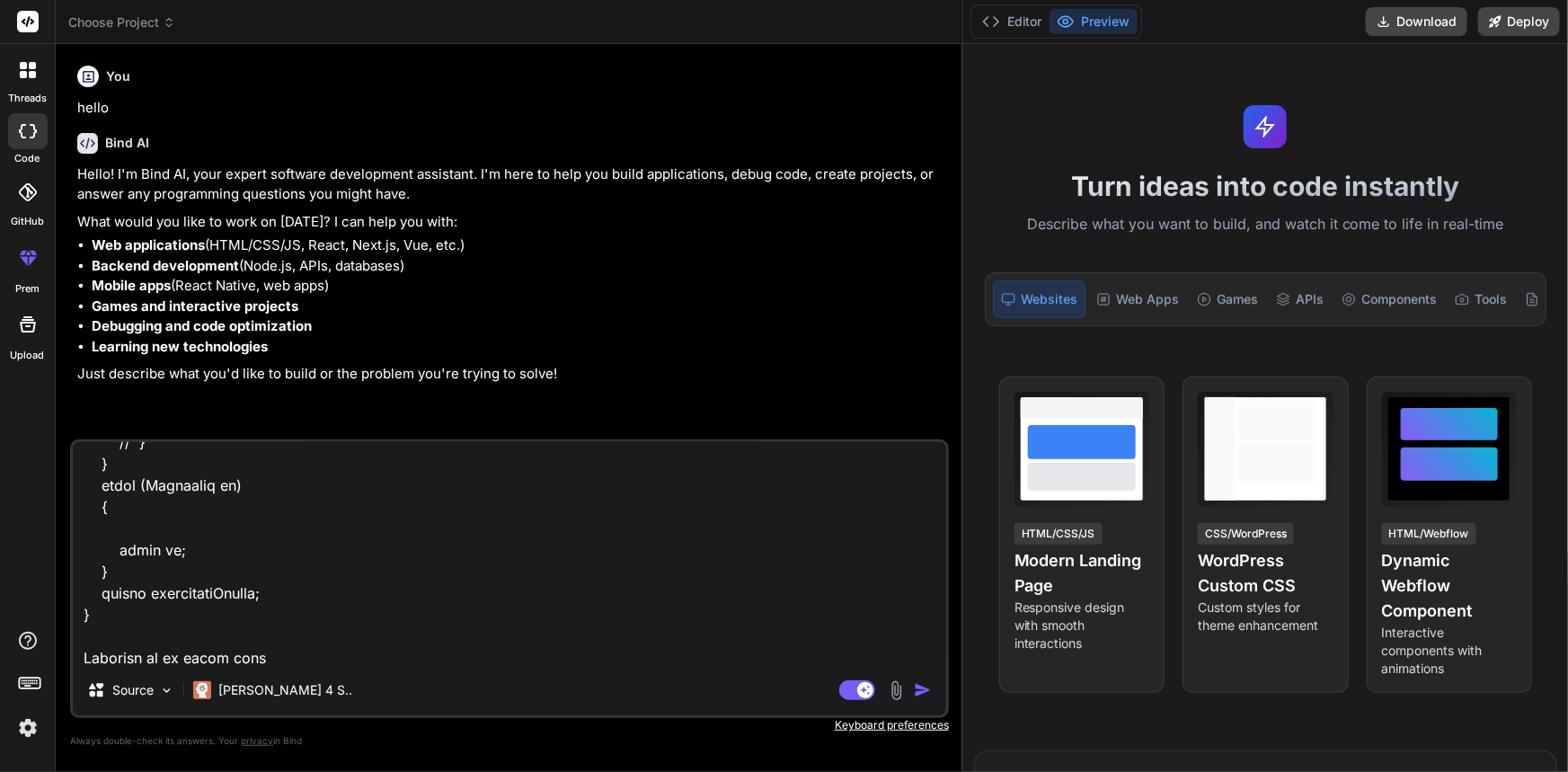
type textarea "public decimal CalculateAADAmount(PendingRevenueViewModel data) { decimal per; …"
type textarea "x"
type textarea "public decimal CalculateAADAmount(PendingRevenueViewModel data) { decimal per; …"
type textarea "x"
type textarea "public decimal CalculateAADAmount(PendingRevenueViewModel data) { decimal per; …"
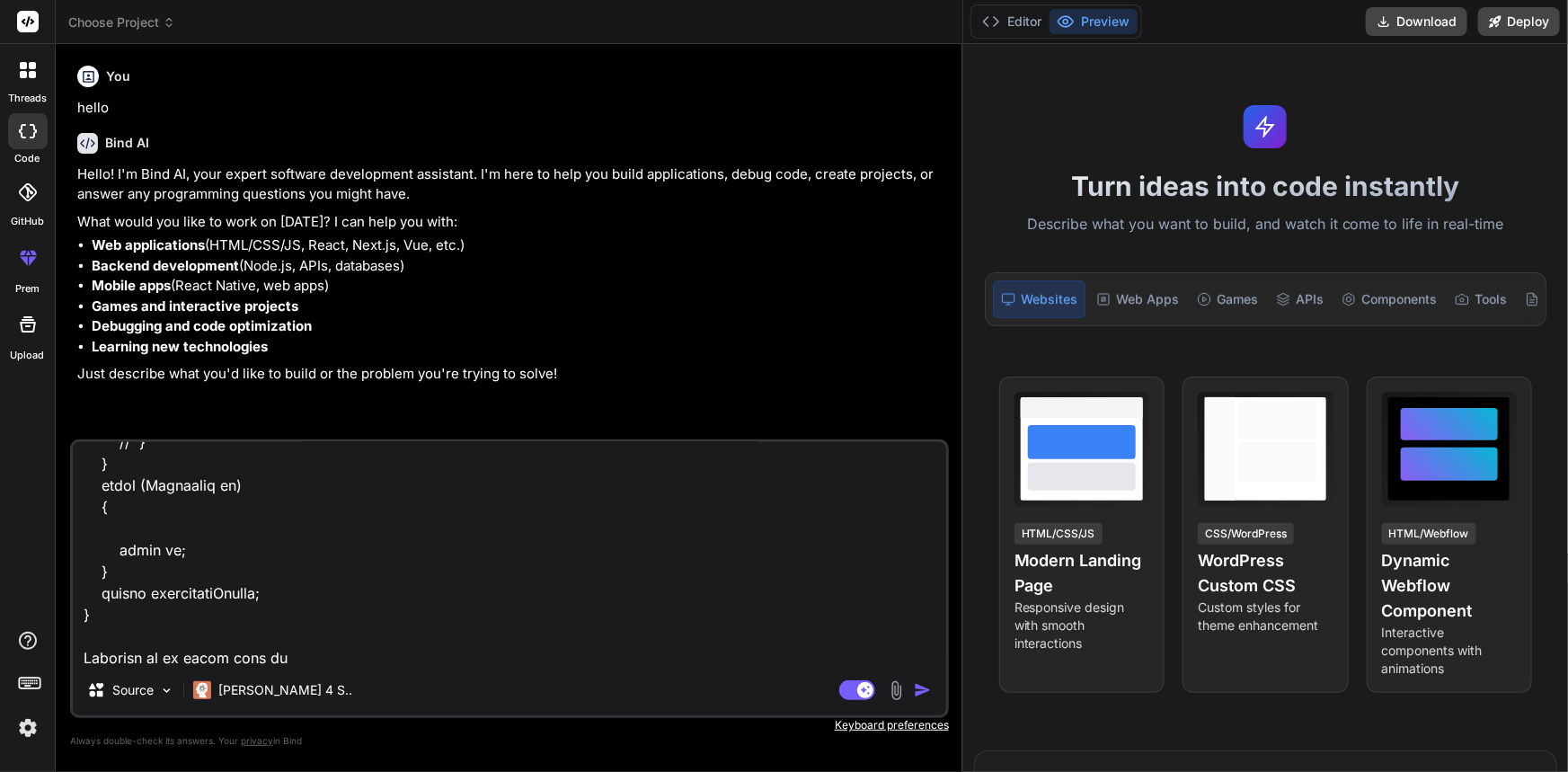
type textarea "x"
type textarea "public decimal CalculateAADAmount(PendingRevenueViewModel data) { decimal per; …"
type textarea "x"
type textarea "public decimal CalculateAADAmount(PendingRevenueViewModel data) { decimal per; …"
type textarea "x"
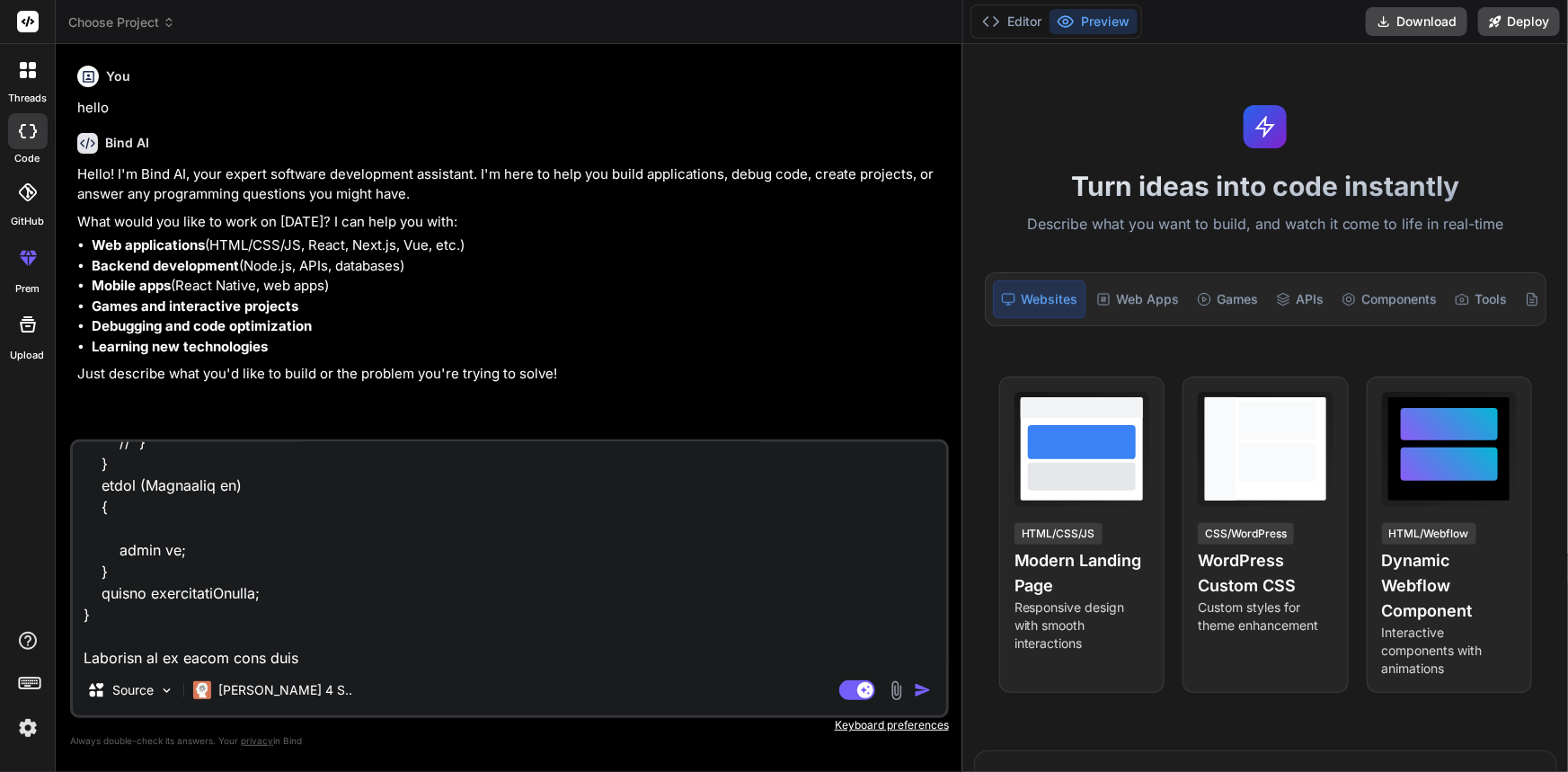
type textarea "public decimal CalculateAADAmount(PendingRevenueViewModel data) { decimal per; …"
click at [340, 663] on textarea at bounding box center [509, 553] width 873 height 223
type textarea "x"
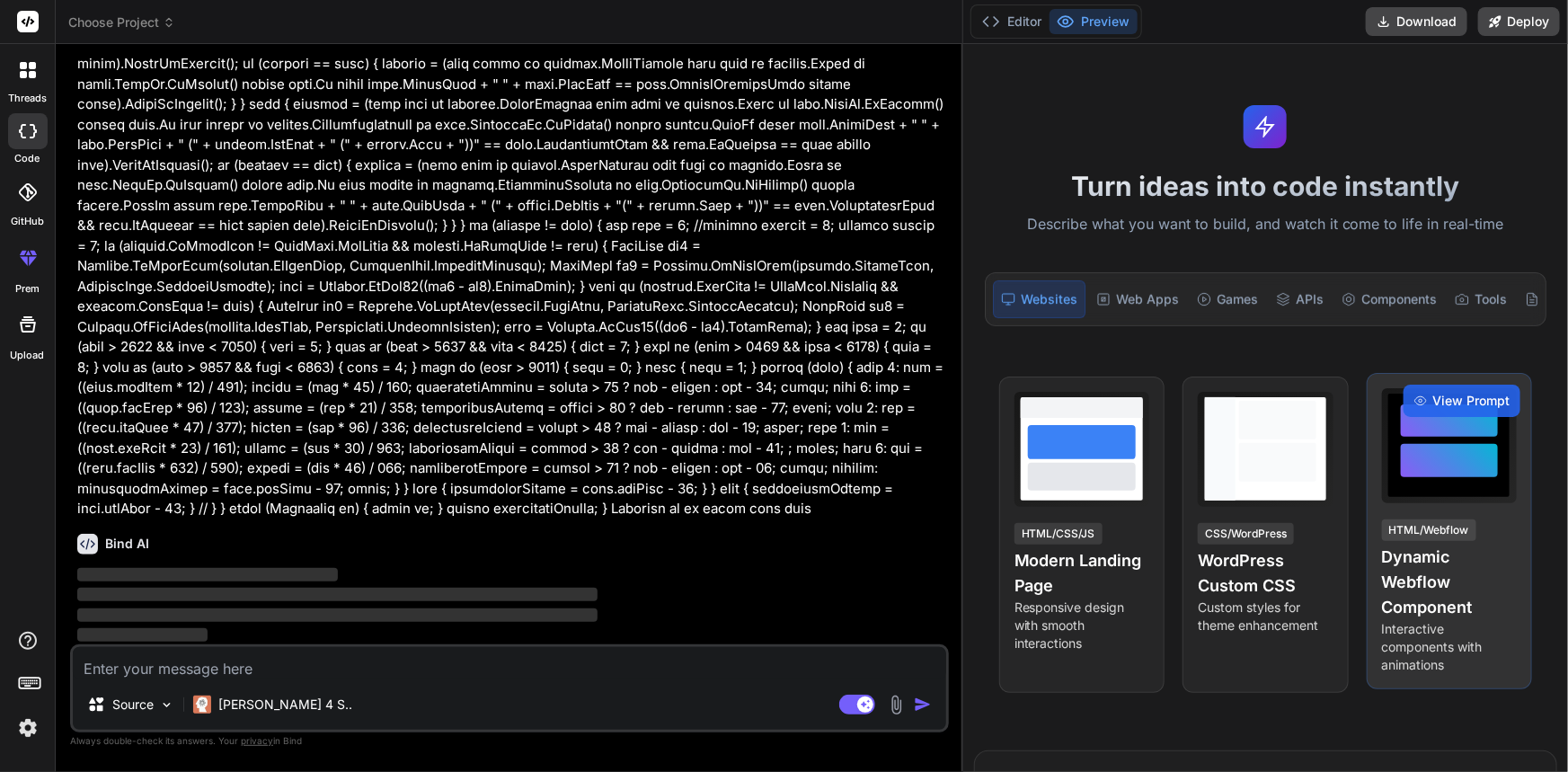
scroll to position [515, 0]
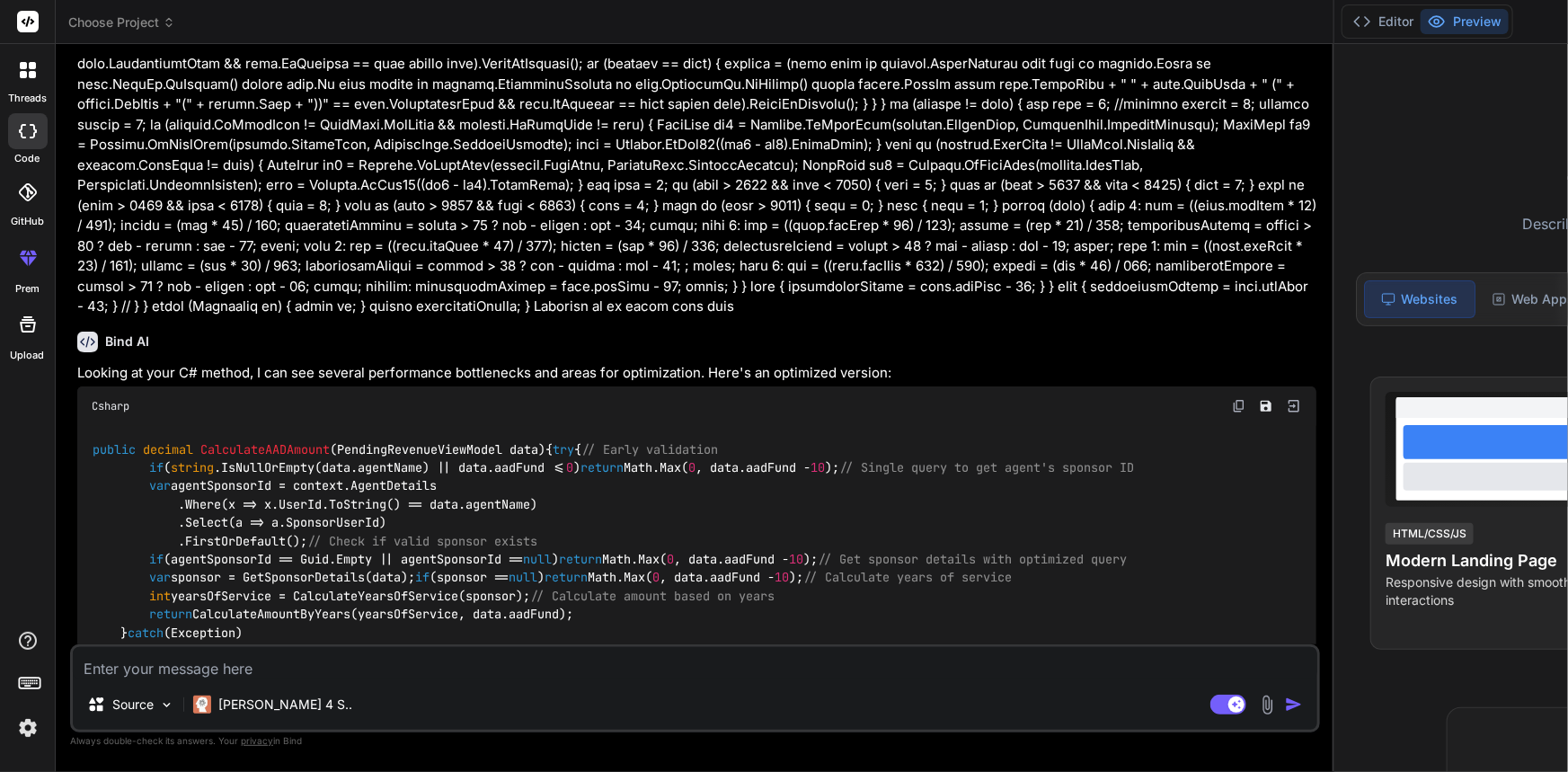
type textarea "x"
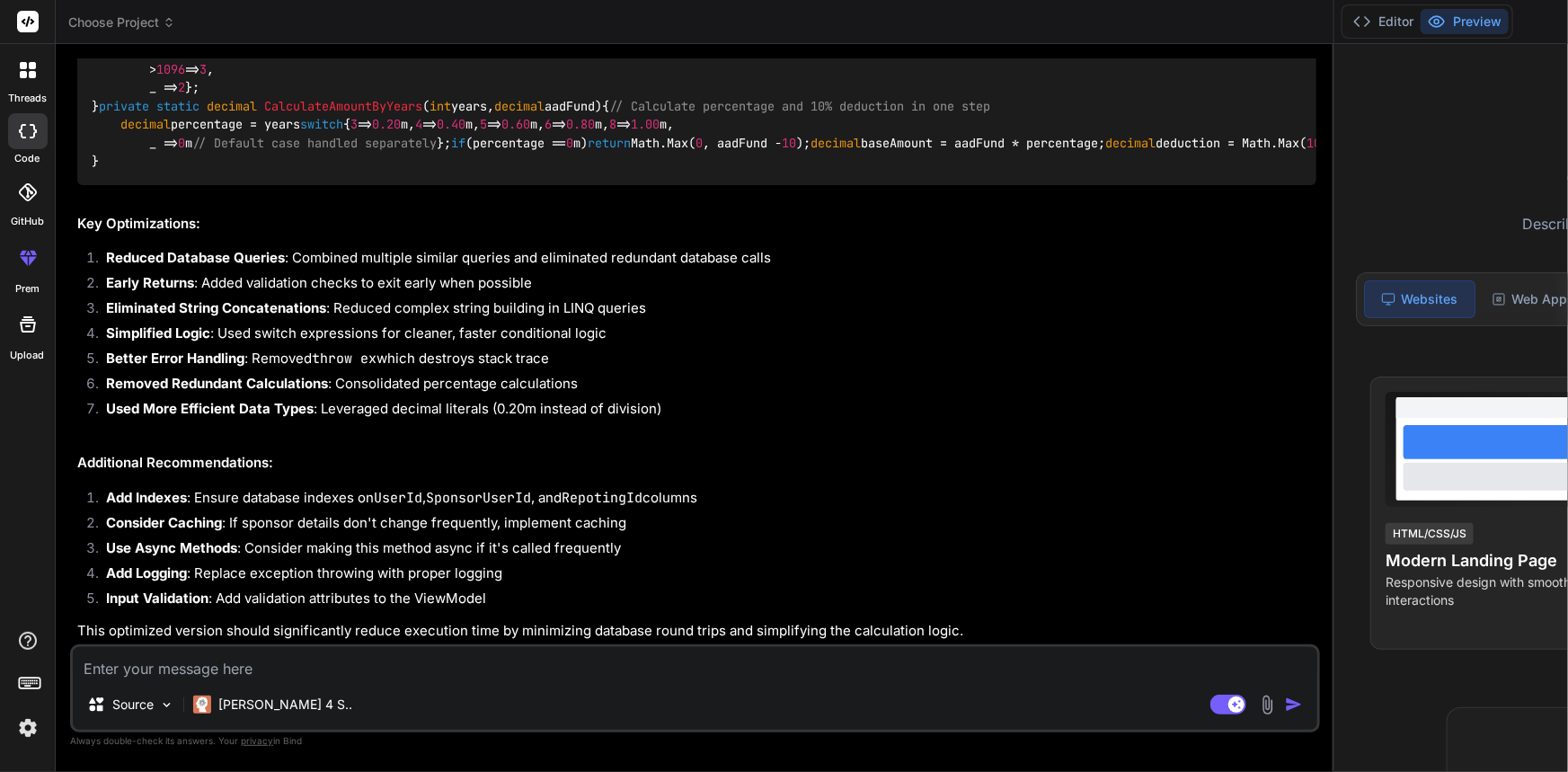
scroll to position [3701, 0]
drag, startPoint x: 104, startPoint y: 269, endPoint x: 132, endPoint y: 208, distance: 67.1
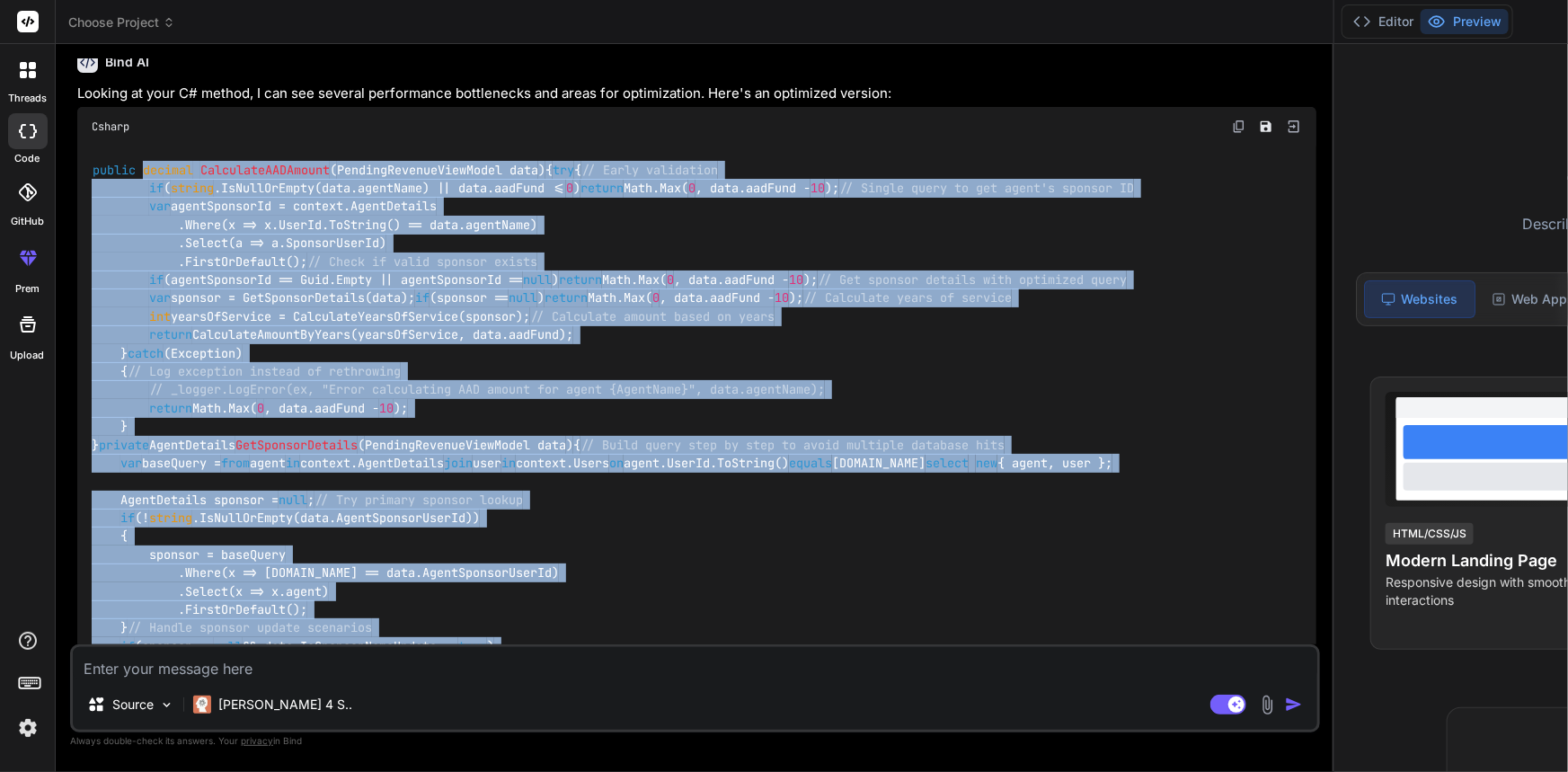
scroll to position [760, 0]
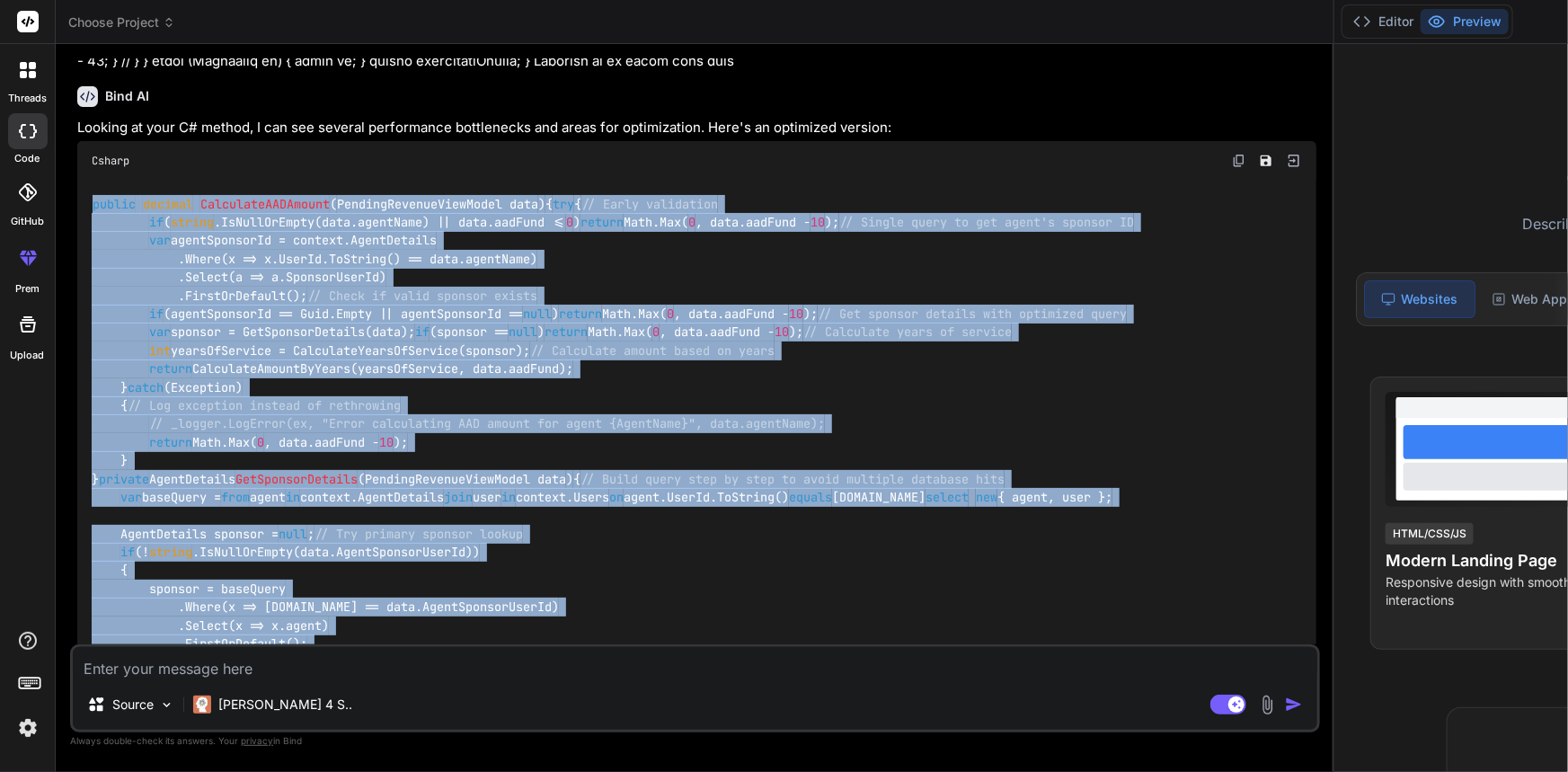
drag, startPoint x: 111, startPoint y: 288, endPoint x: 81, endPoint y: 402, distance: 117.9
copy div "public decimal CalculateAADAmount ( PendingRevenueViewModel data ) { try { // E…"
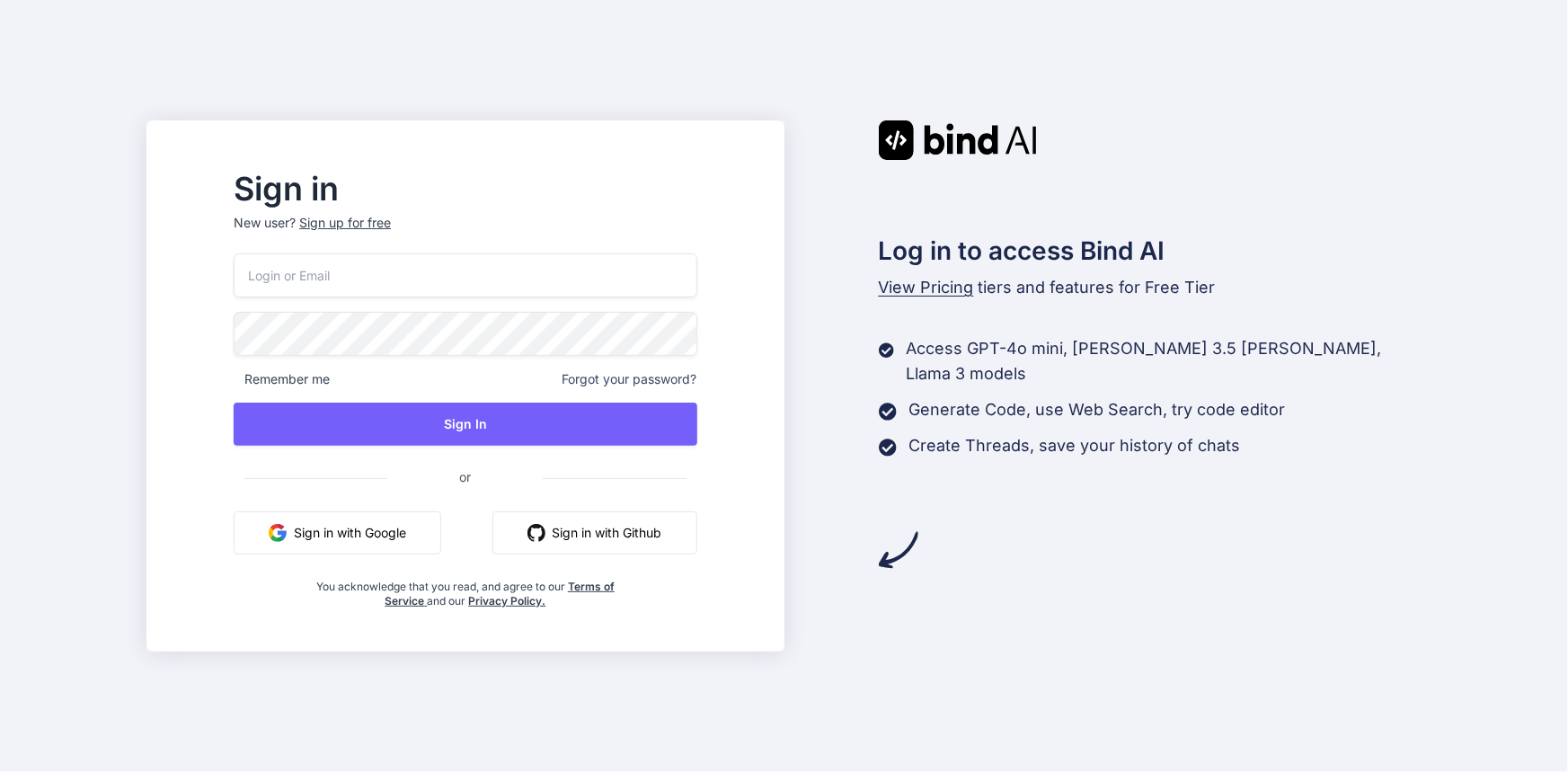
click at [613, 278] on input "email" at bounding box center [465, 276] width 462 height 45
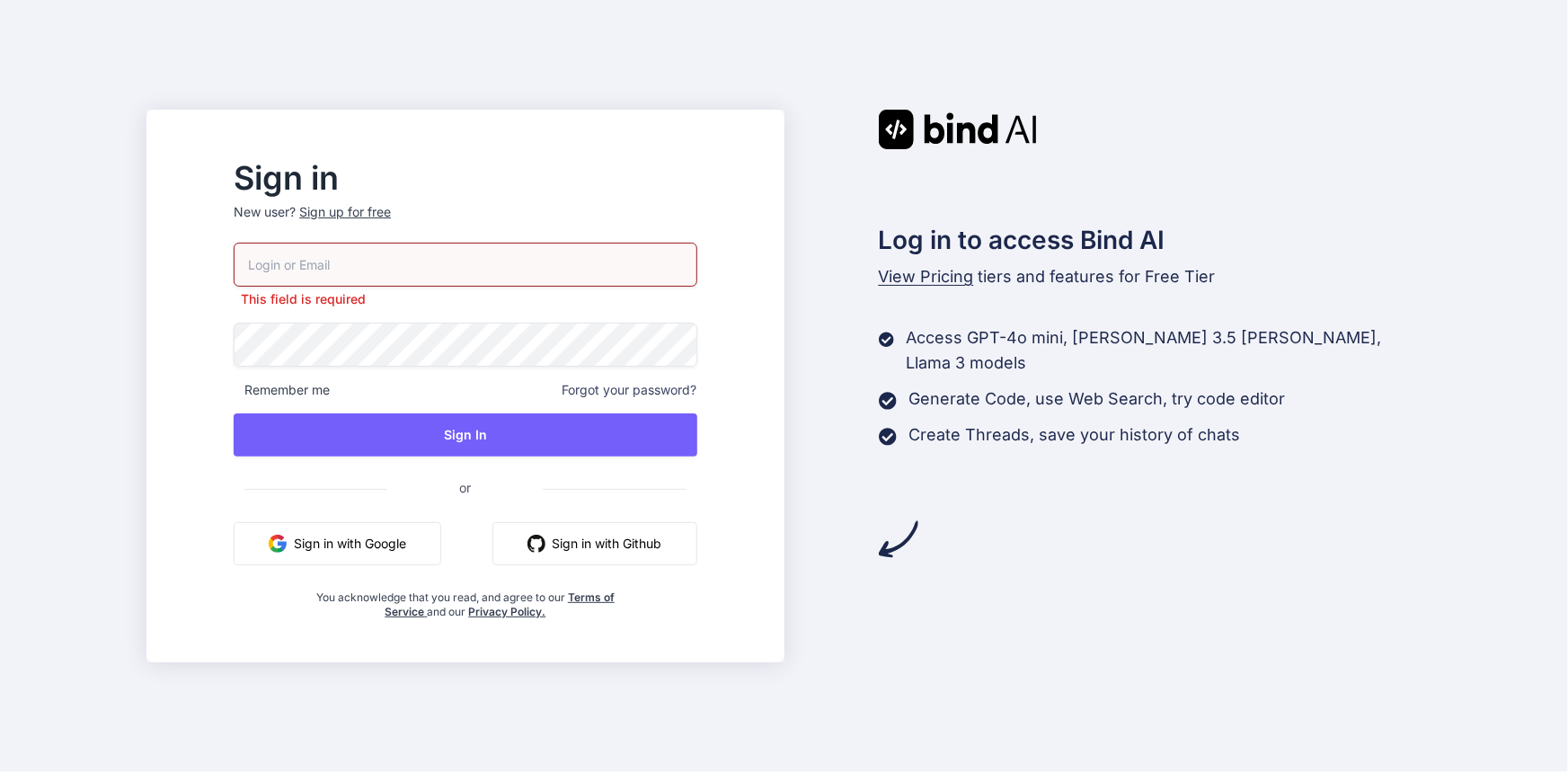
click at [308, 259] on input "email" at bounding box center [465, 265] width 462 height 45
paste input "[EMAIL_ADDRESS][DOMAIN_NAME]"
type input "[EMAIL_ADDRESS][DOMAIN_NAME]"
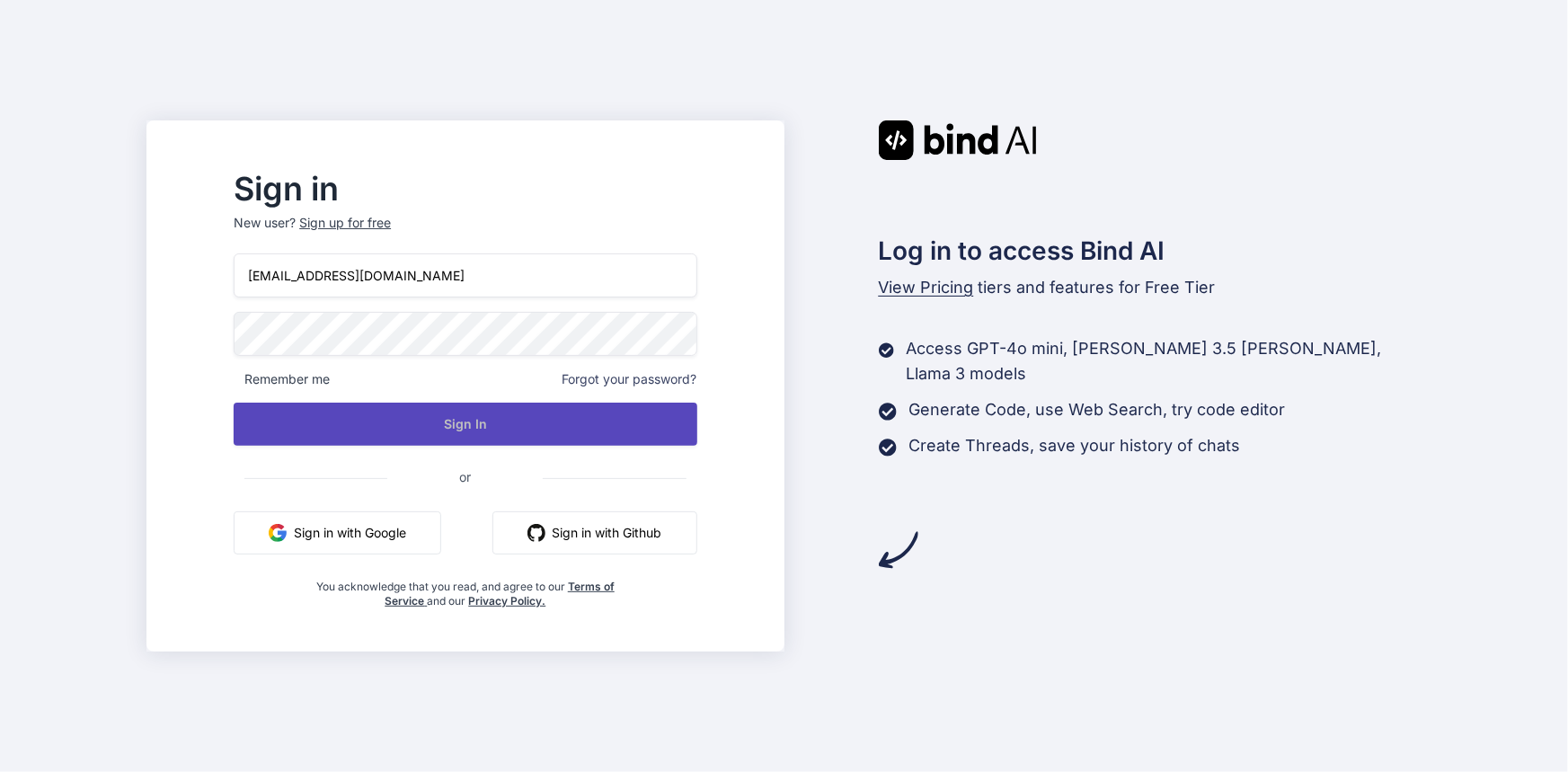
click at [488, 431] on button "Sign In" at bounding box center [465, 424] width 462 height 44
